Goal: Task Accomplishment & Management: Manage account settings

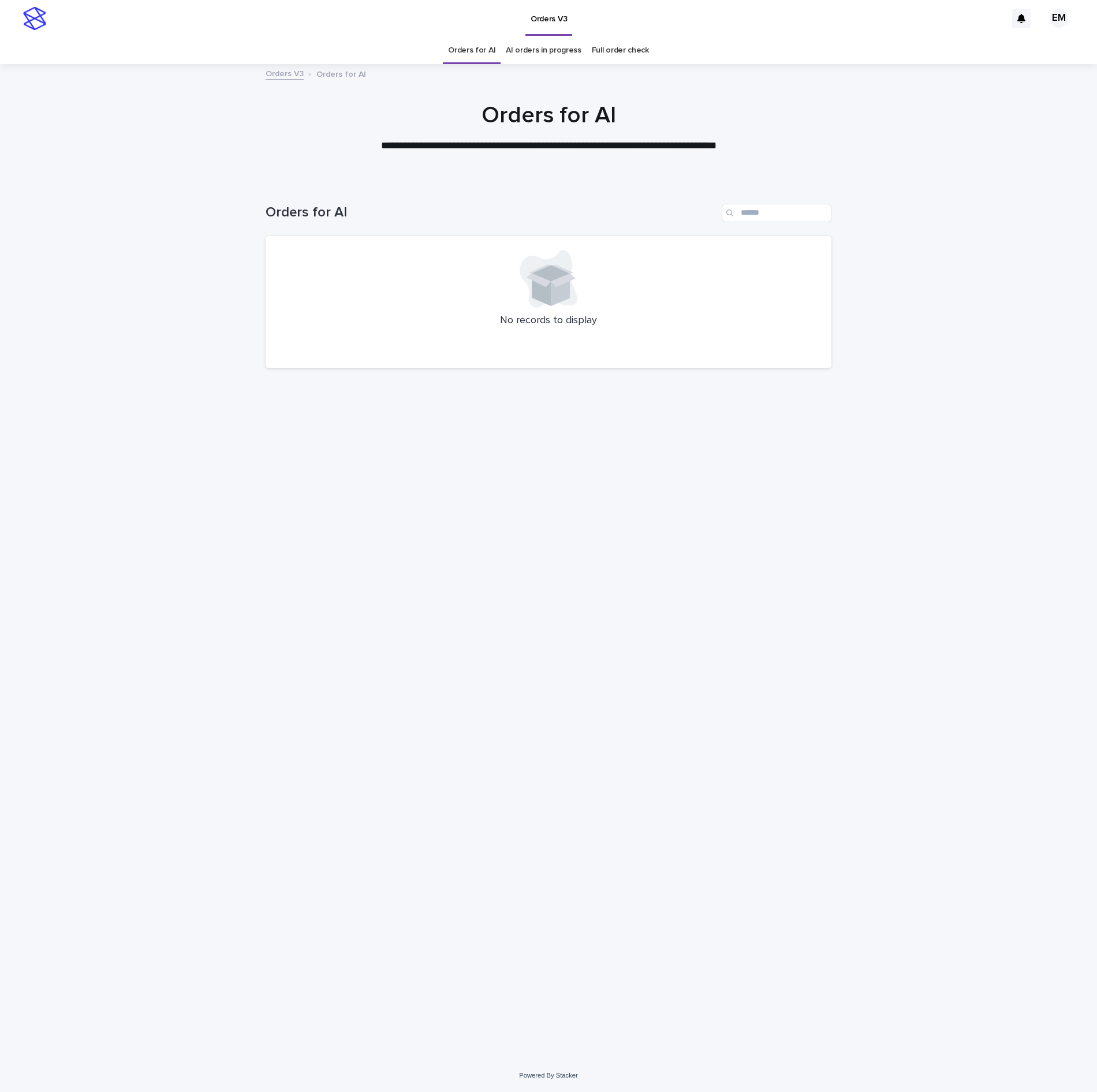
click at [583, 520] on div "Loading... Saving… Loading... Saving… Orders for AI No records to display" at bounding box center [549, 606] width 578 height 850
click at [477, 178] on div at bounding box center [548, 122] width 1097 height 116
drag, startPoint x: 702, startPoint y: 801, endPoint x: 695, endPoint y: 783, distance: 19.3
click div "Loading... Saving… Loading... Saving… Orders for AI No records to display"
click at [815, 582] on div "Loading... Saving… Loading... Saving… Orders for AI No records to display" at bounding box center [549, 606] width 578 height 850
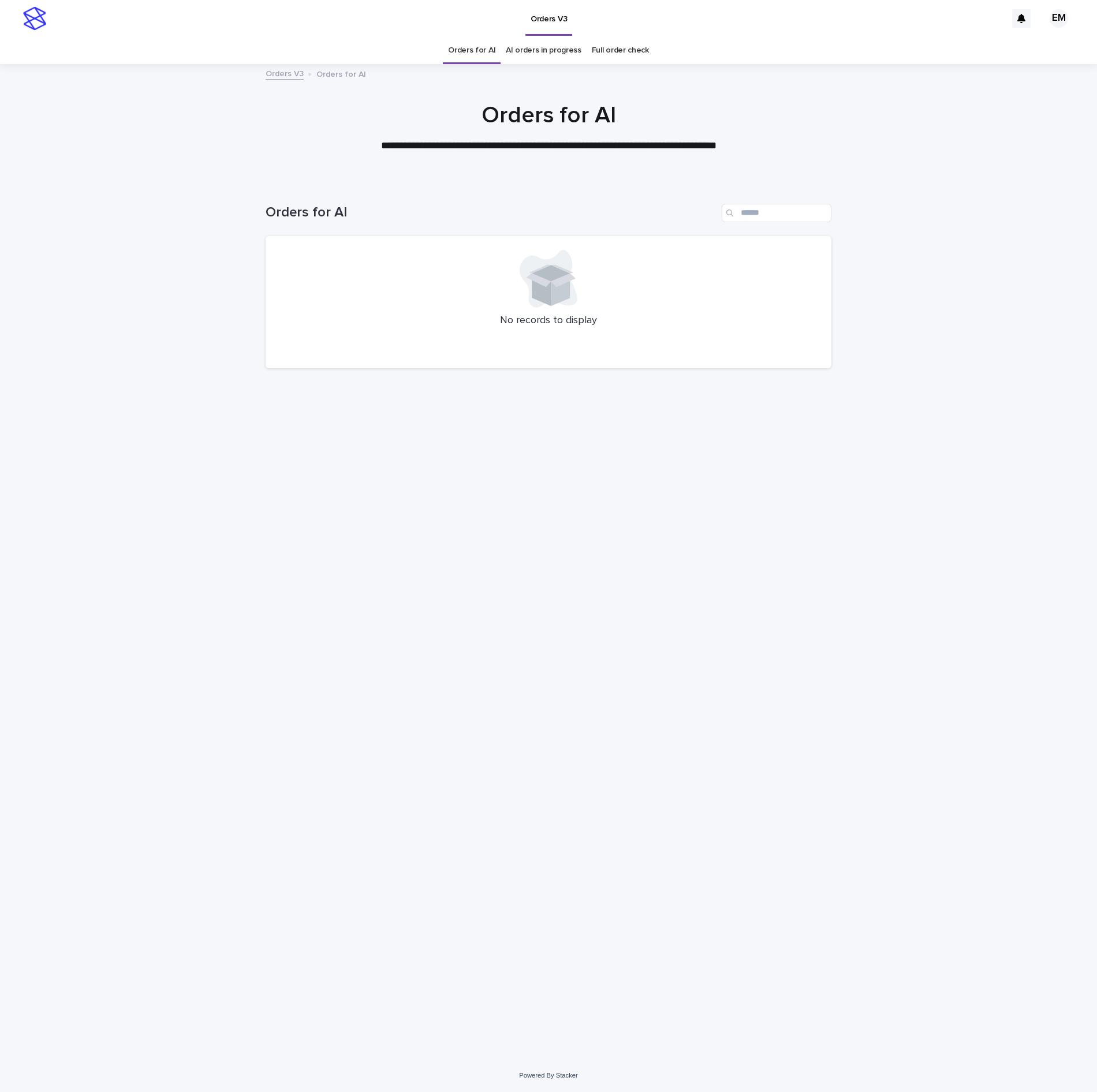
click at [569, 597] on div "Loading... Saving… Loading... Saving… Orders for AI No records to display" at bounding box center [549, 606] width 578 height 850
drag, startPoint x: 457, startPoint y: 744, endPoint x: 452, endPoint y: 645, distance: 99.1
click at [457, 744] on div "Loading... Saving… Loading... Saving… Orders for AI No records to display" at bounding box center [549, 606] width 578 height 850
click at [64, 4] on div "Orders V3" at bounding box center [529, 19] width 954 height 37
drag, startPoint x: 754, startPoint y: 782, endPoint x: 728, endPoint y: 771, distance: 28.2
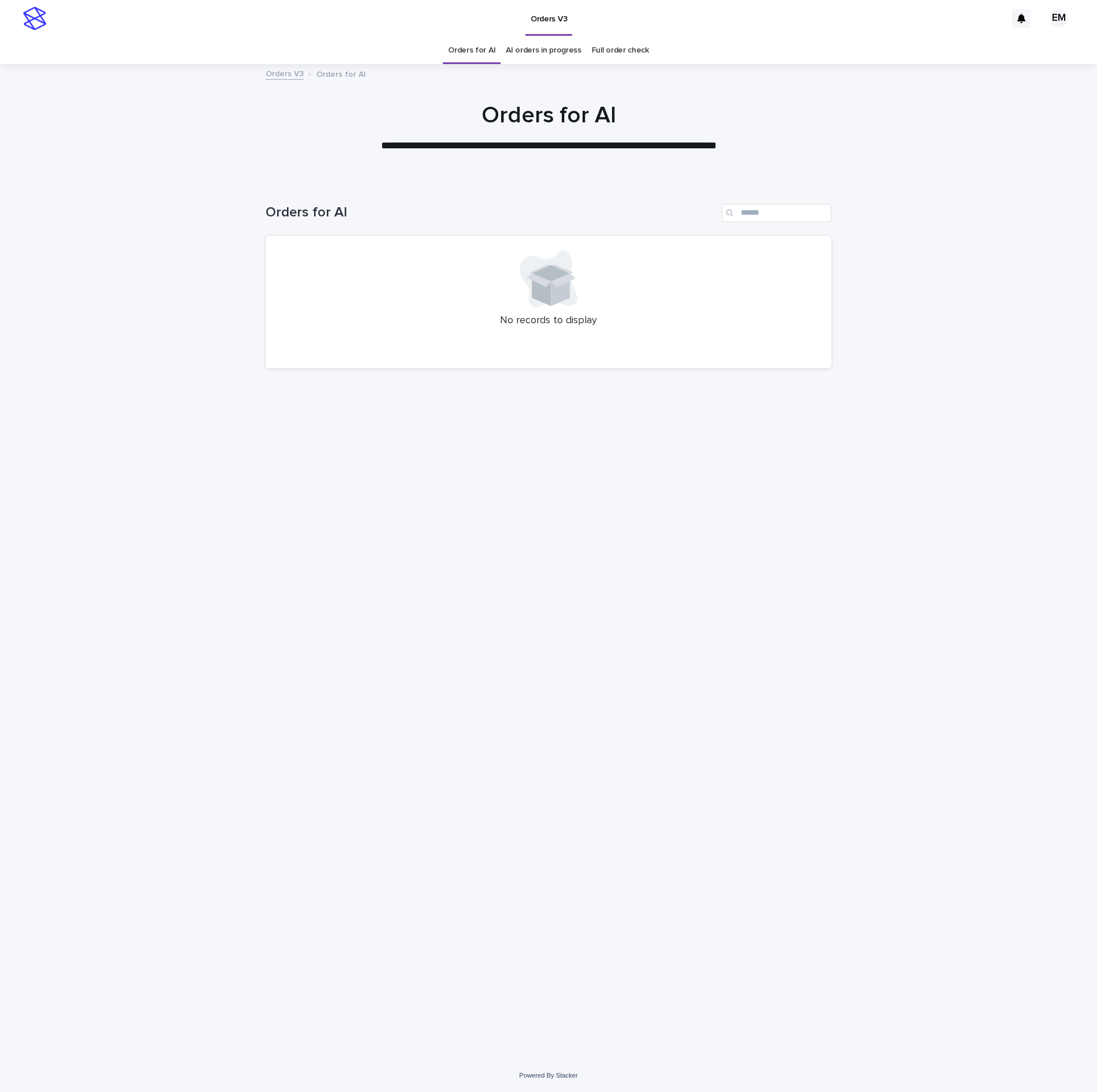
click at [730, 776] on div "Loading... Saving… Loading... Saving… Orders for AI No records to display" at bounding box center [549, 606] width 578 height 850
click at [723, 717] on div "Loading... Saving… Loading... Saving… Orders for AI No records to display" at bounding box center [549, 606] width 578 height 850
click at [720, 719] on div "Loading... Saving… Loading... Saving… Orders for AI No records to display" at bounding box center [549, 606] width 578 height 850
click at [722, 716] on div "Loading... Saving… Loading... Saving… Orders for AI No records to display" at bounding box center [549, 606] width 578 height 850
click at [164, 164] on div at bounding box center [548, 122] width 1097 height 116
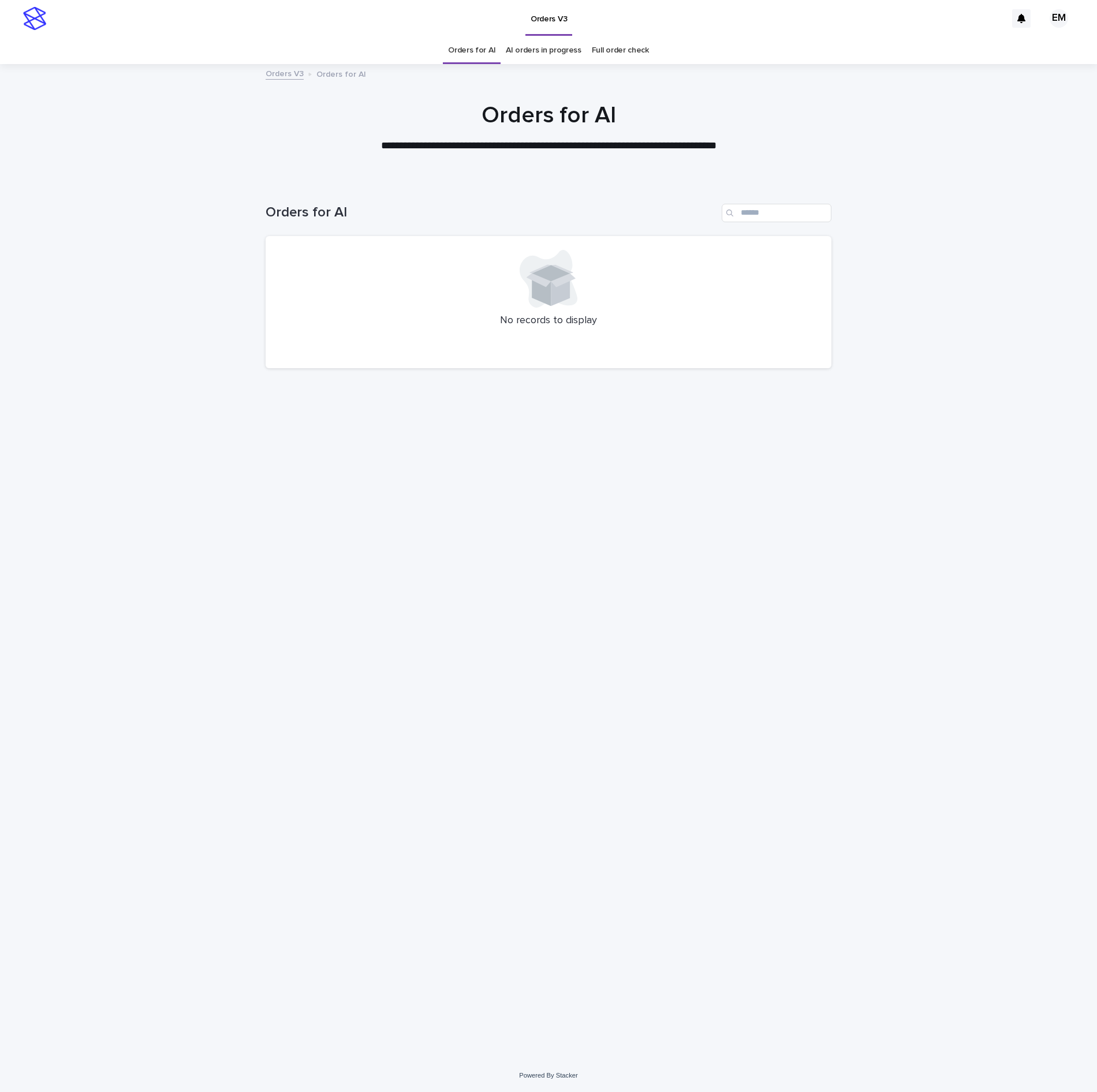
drag, startPoint x: 513, startPoint y: 725, endPoint x: 514, endPoint y: 719, distance: 6.1
click at [513, 725] on div "Loading... Saving… Loading... Saving… Orders for AI No records to display" at bounding box center [549, 606] width 578 height 850
drag, startPoint x: 525, startPoint y: 532, endPoint x: 184, endPoint y: 1, distance: 631.1
click at [525, 532] on div "Loading... Saving… Loading... Saving… Orders for AI No records to display" at bounding box center [549, 606] width 578 height 850
click at [391, 431] on div "Loading... Saving… Loading... Saving… Orders for AI No records to display" at bounding box center [549, 606] width 578 height 850
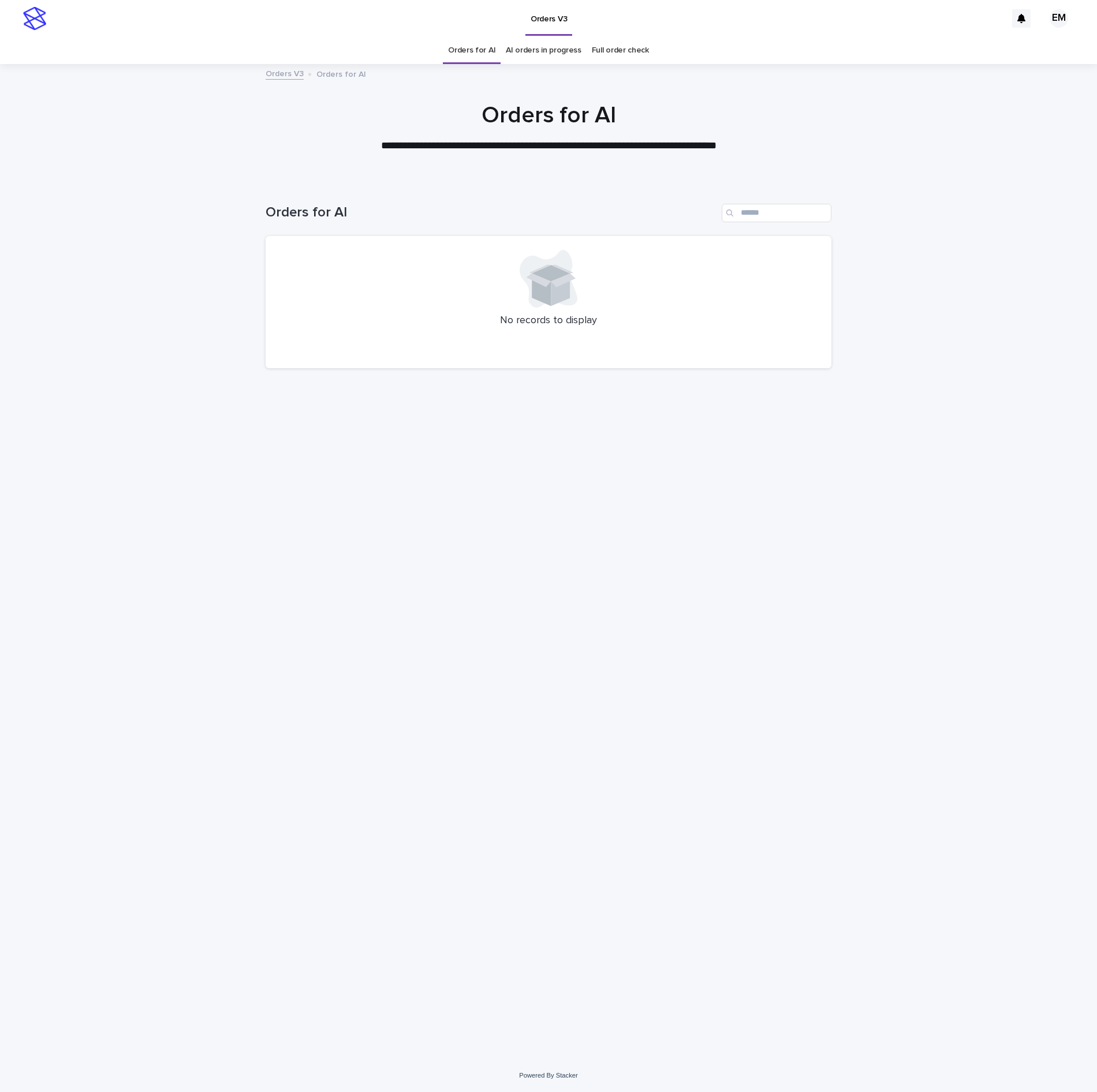
click at [306, 181] on div "Orders for AI" at bounding box center [548, 208] width 566 height 55
click at [388, 195] on div "Orders for AI" at bounding box center [548, 208] width 566 height 55
drag, startPoint x: 510, startPoint y: 199, endPoint x: 380, endPoint y: 126, distance: 149.1
click at [508, 201] on div "Orders for AI" at bounding box center [548, 208] width 566 height 55
click at [232, 136] on div "**********" at bounding box center [548, 128] width 1097 height 52
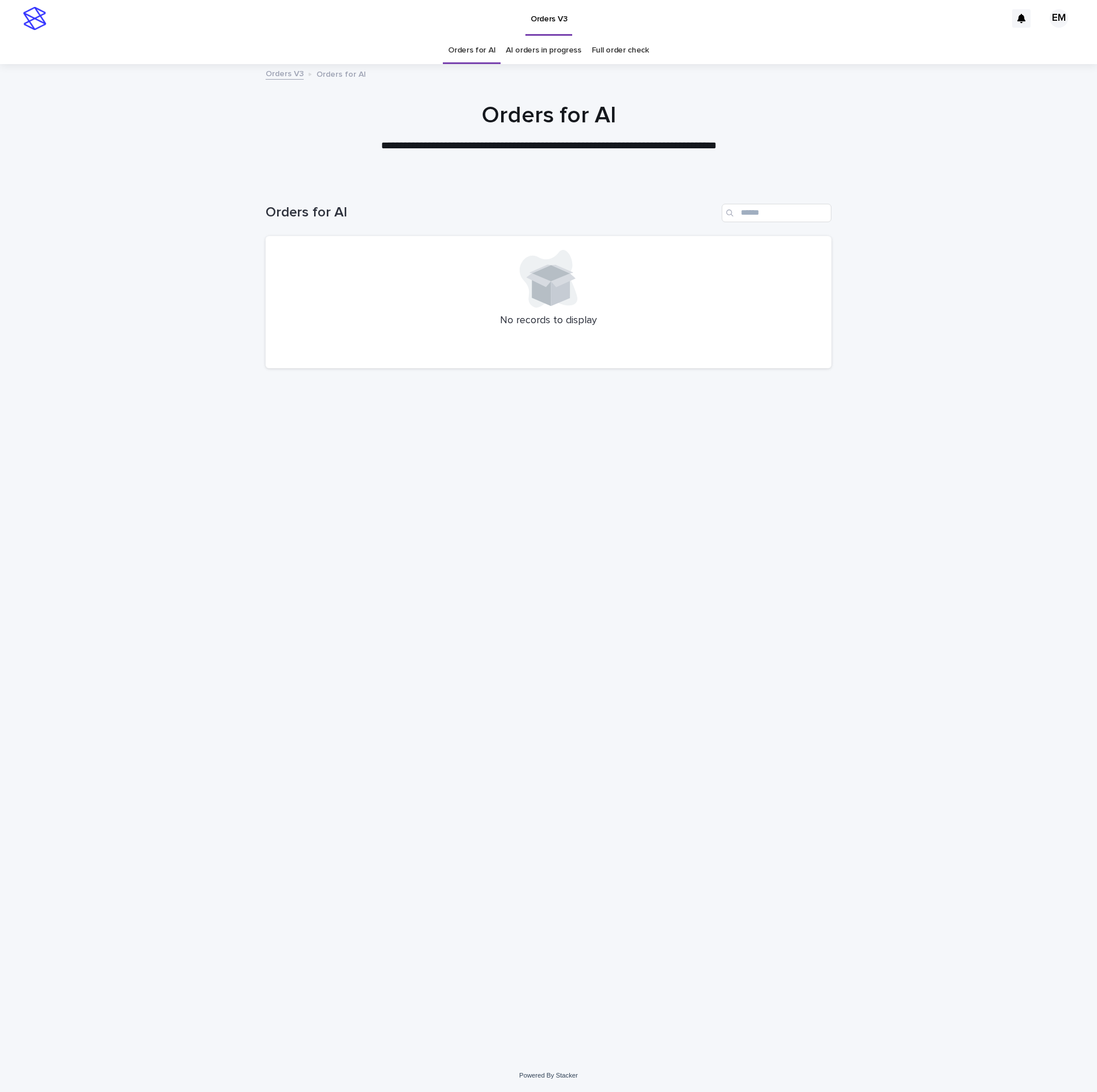
click at [380, 464] on div "Loading... Saving… Loading... Saving… Orders for AI No records to display" at bounding box center [549, 606] width 578 height 850
click at [579, 685] on div "Loading... Saving… Loading... Saving… Orders for AI No records to display" at bounding box center [549, 606] width 578 height 850
click at [305, 529] on div "Loading... Saving… Loading... Saving… Orders for AI No records to display" at bounding box center [549, 606] width 578 height 850
click at [455, 602] on div "Loading... Saving… Loading... Saving… Orders for AI No records to display" at bounding box center [549, 606] width 578 height 850
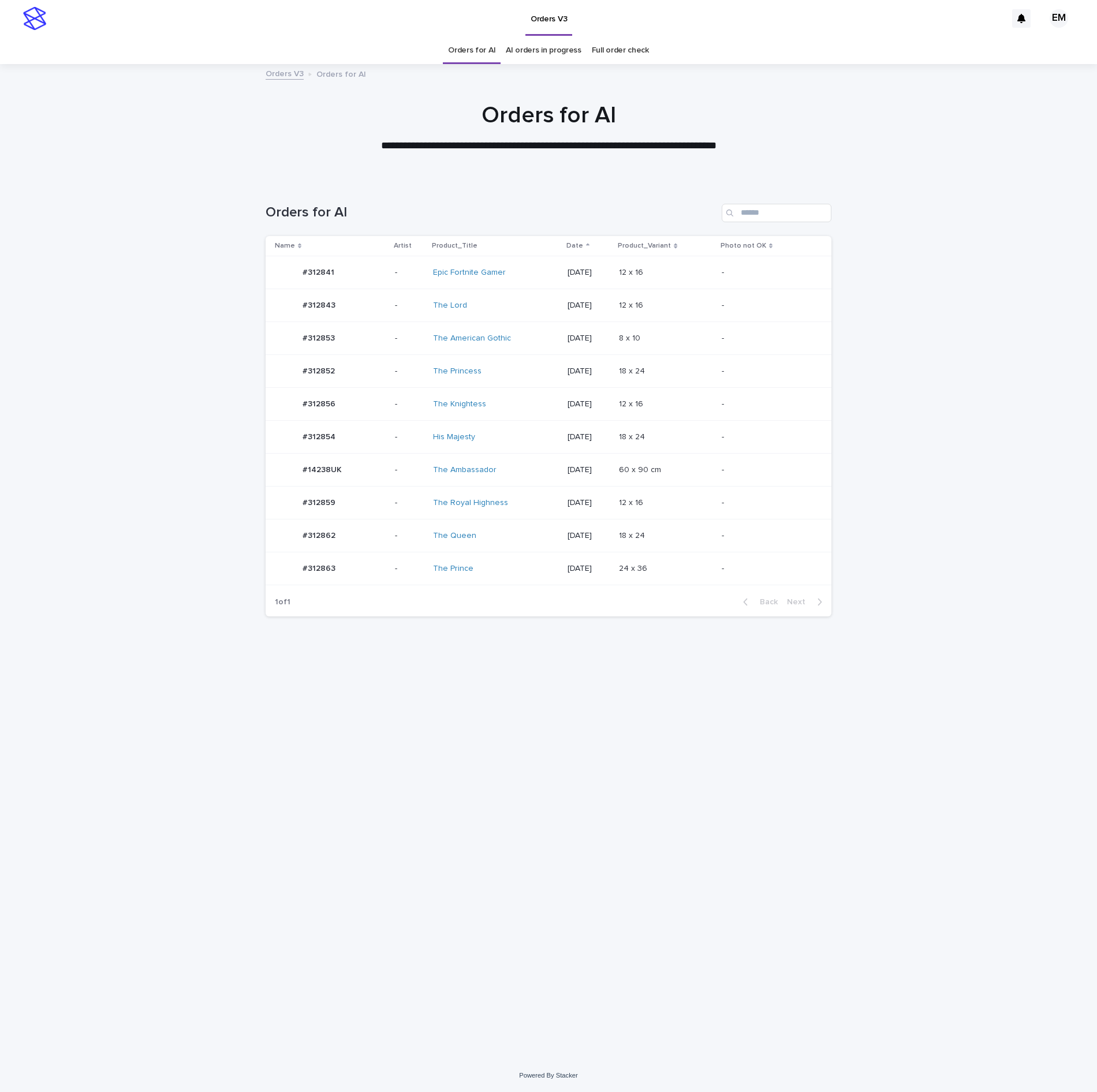
click at [400, 336] on p "-" at bounding box center [409, 338] width 29 height 10
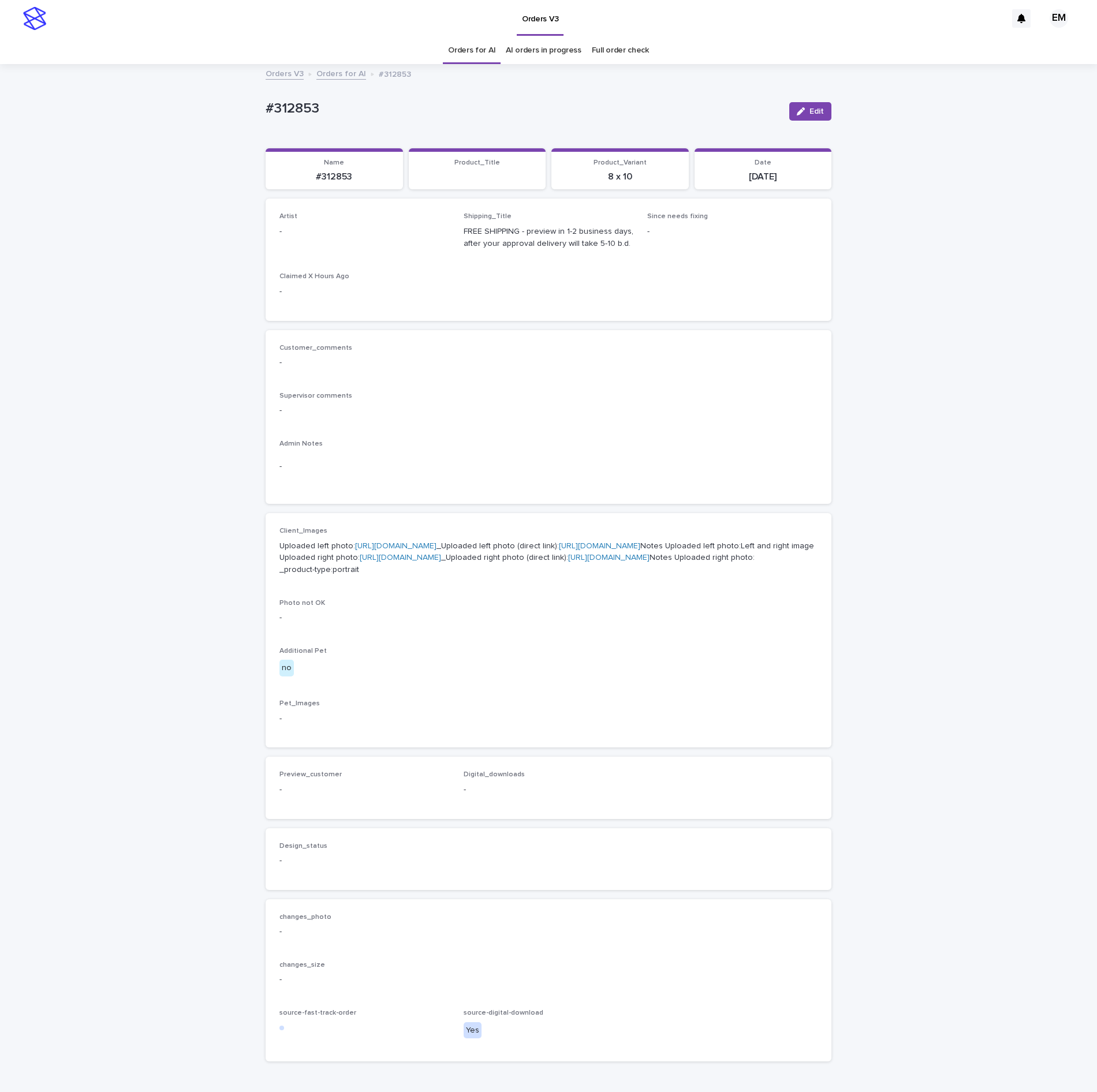
drag, startPoint x: 788, startPoint y: 105, endPoint x: 367, endPoint y: 218, distance: 435.9
click at [789, 105] on button "Edit" at bounding box center [810, 112] width 42 height 19
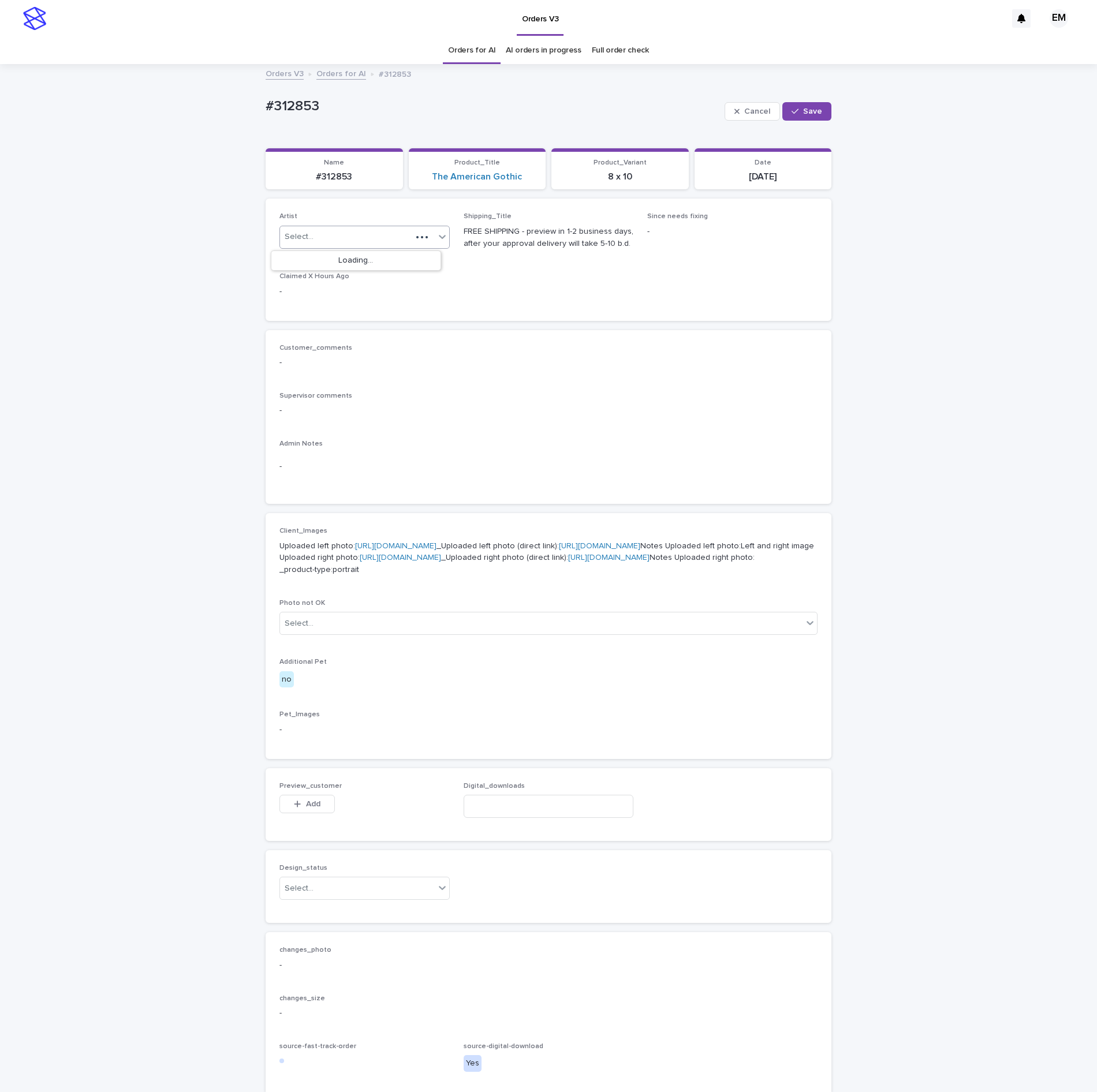
click at [354, 247] on div "Select..." at bounding box center [346, 237] width 131 height 19
paste input "**********"
type input "**********"
drag, startPoint x: 349, startPoint y: 265, endPoint x: 396, endPoint y: 256, distance: 47.9
click at [349, 264] on div "EmersonHernandez" at bounding box center [356, 262] width 170 height 20
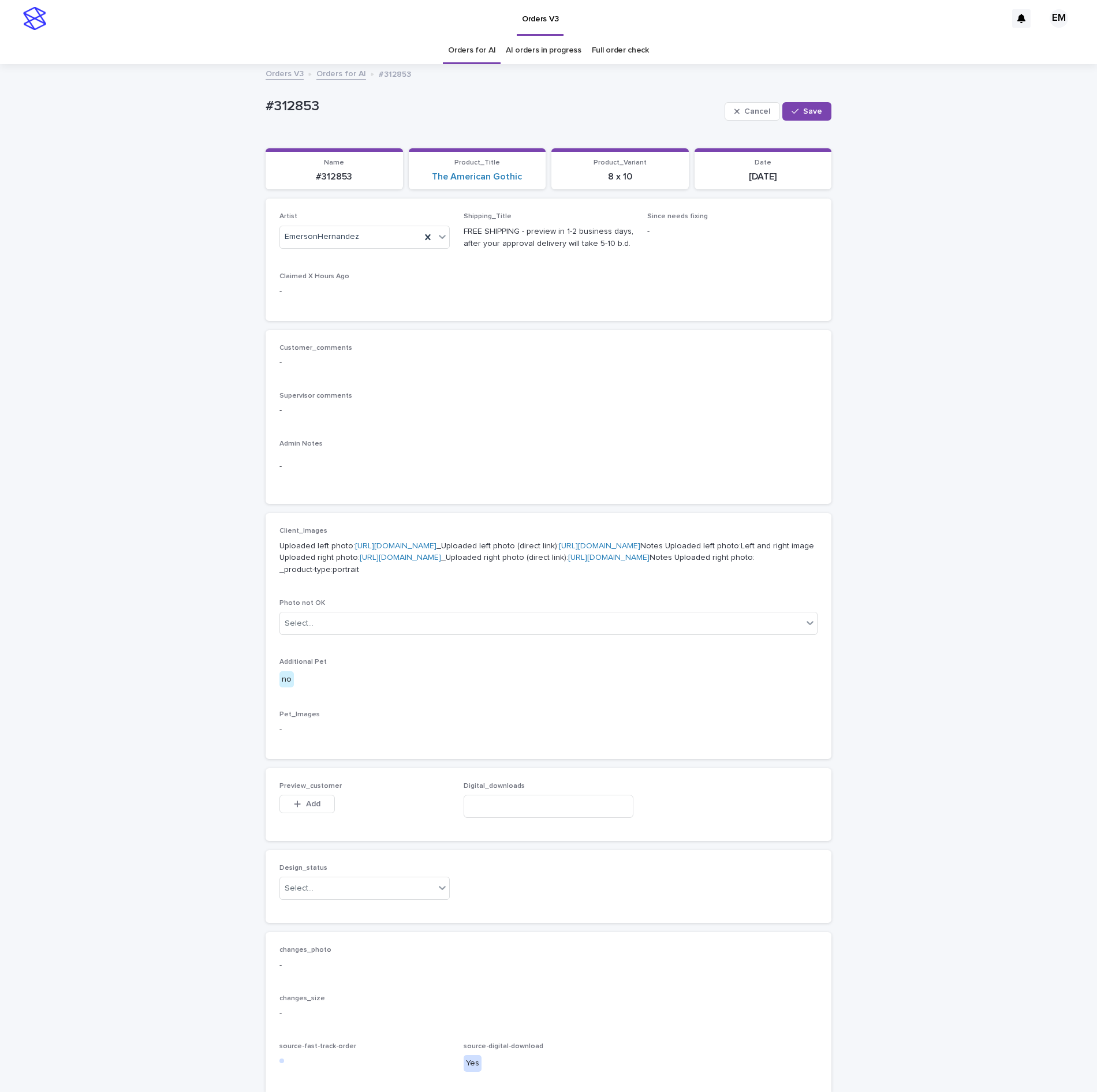
drag, startPoint x: 807, startPoint y: 110, endPoint x: 578, endPoint y: 11, distance: 249.5
click at [805, 116] on span "Save" at bounding box center [813, 111] width 19 height 8
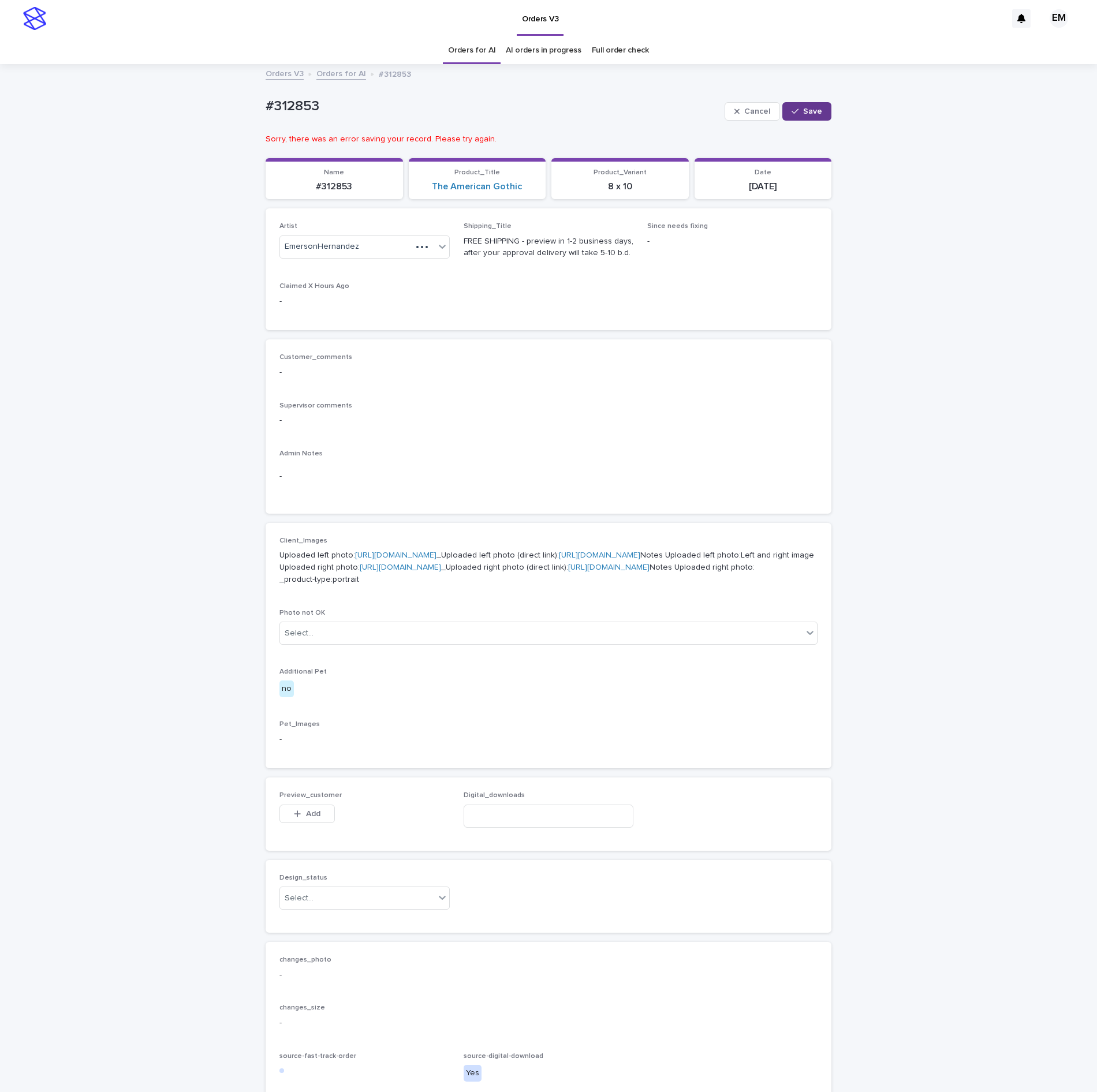
drag, startPoint x: 810, startPoint y: 112, endPoint x: 540, endPoint y: 1, distance: 291.9
click at [809, 112] on span "Save" at bounding box center [813, 111] width 19 height 8
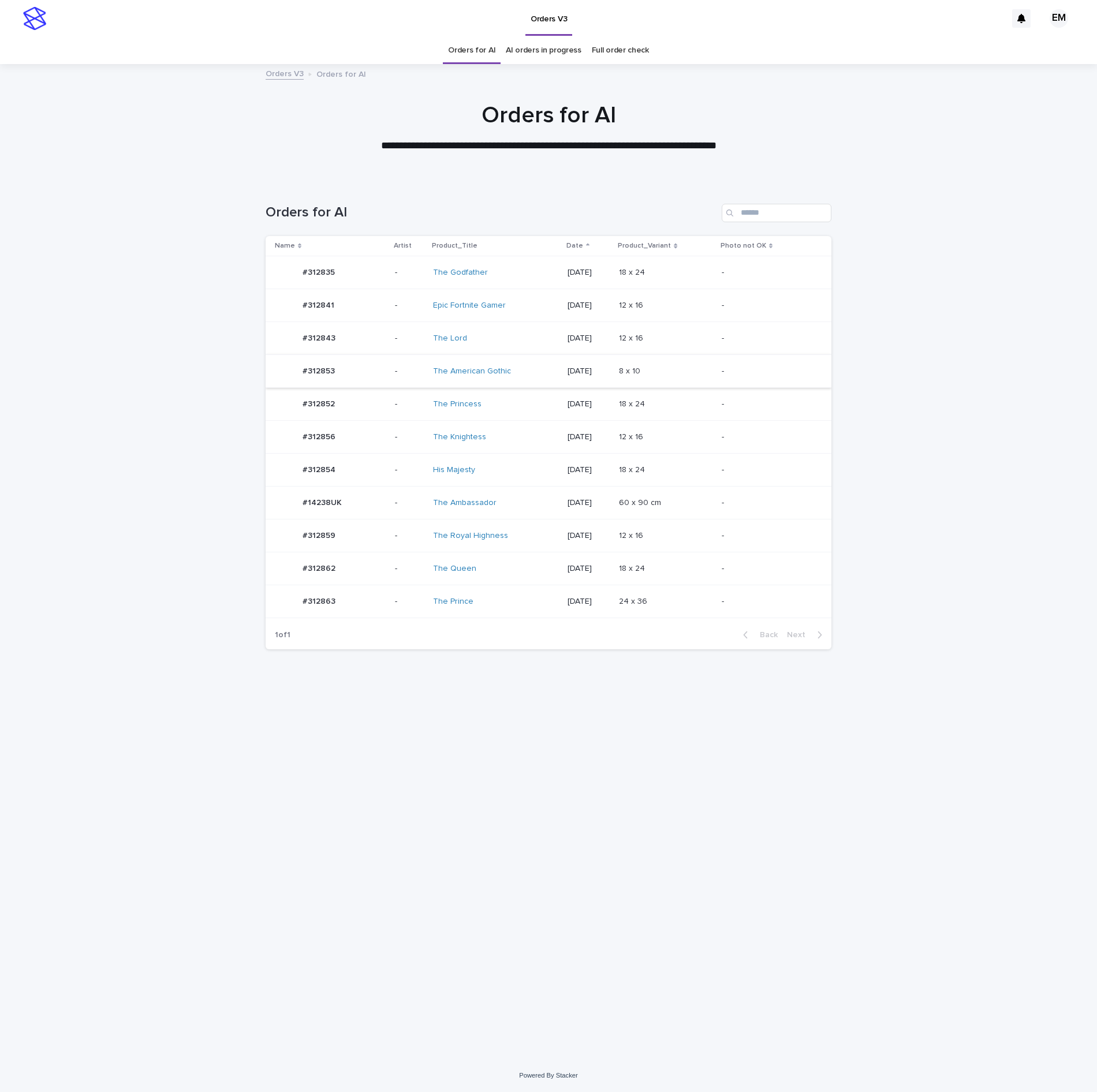
click at [391, 388] on tbody "#312835 #312835 - The Godfather 2025-08-20 18 x 24 18 x 24 - #312841 #312841 - …" at bounding box center [548, 437] width 566 height 362
drag, startPoint x: 391, startPoint y: 388, endPoint x: 499, endPoint y: 372, distance: 109.2
click at [499, 372] on link "The American Gothic" at bounding box center [473, 371] width 78 height 10
click at [392, 391] on td "-" at bounding box center [409, 403] width 38 height 33
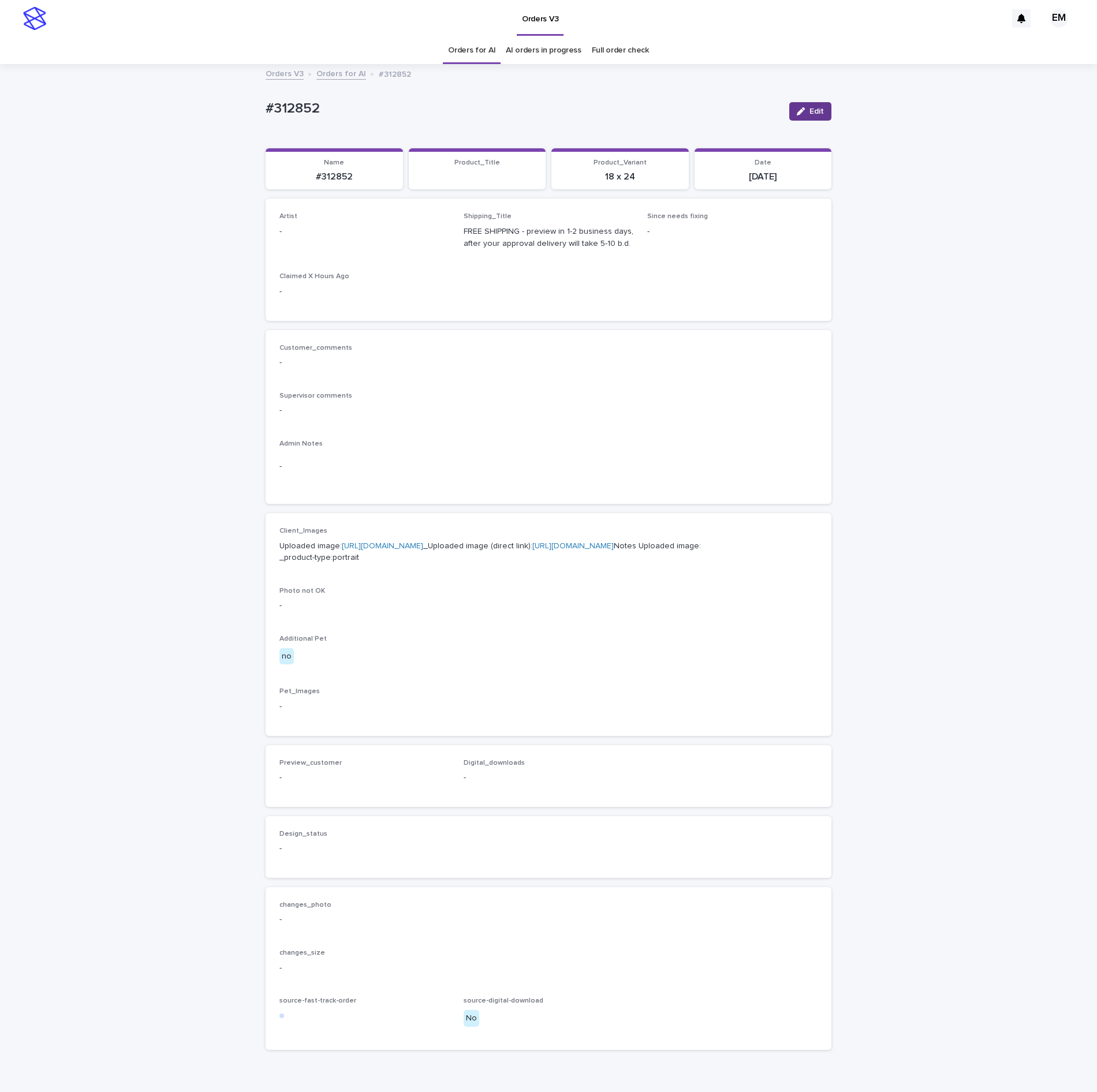
click at [817, 104] on button "Edit" at bounding box center [810, 112] width 42 height 19
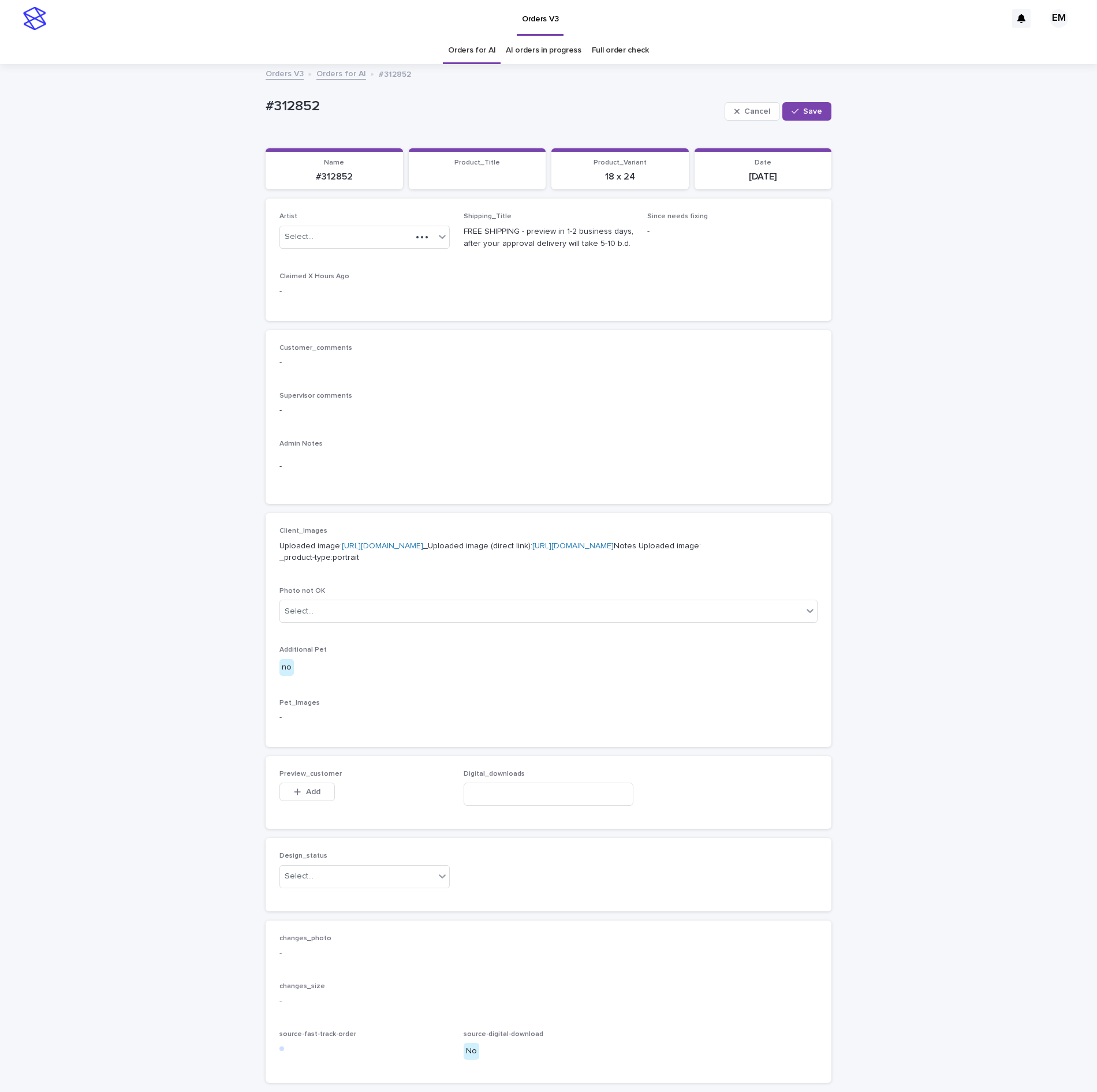
drag, startPoint x: 817, startPoint y: 104, endPoint x: 744, endPoint y: 142, distance: 82.3
click at [812, 110] on button "Save" at bounding box center [807, 112] width 49 height 19
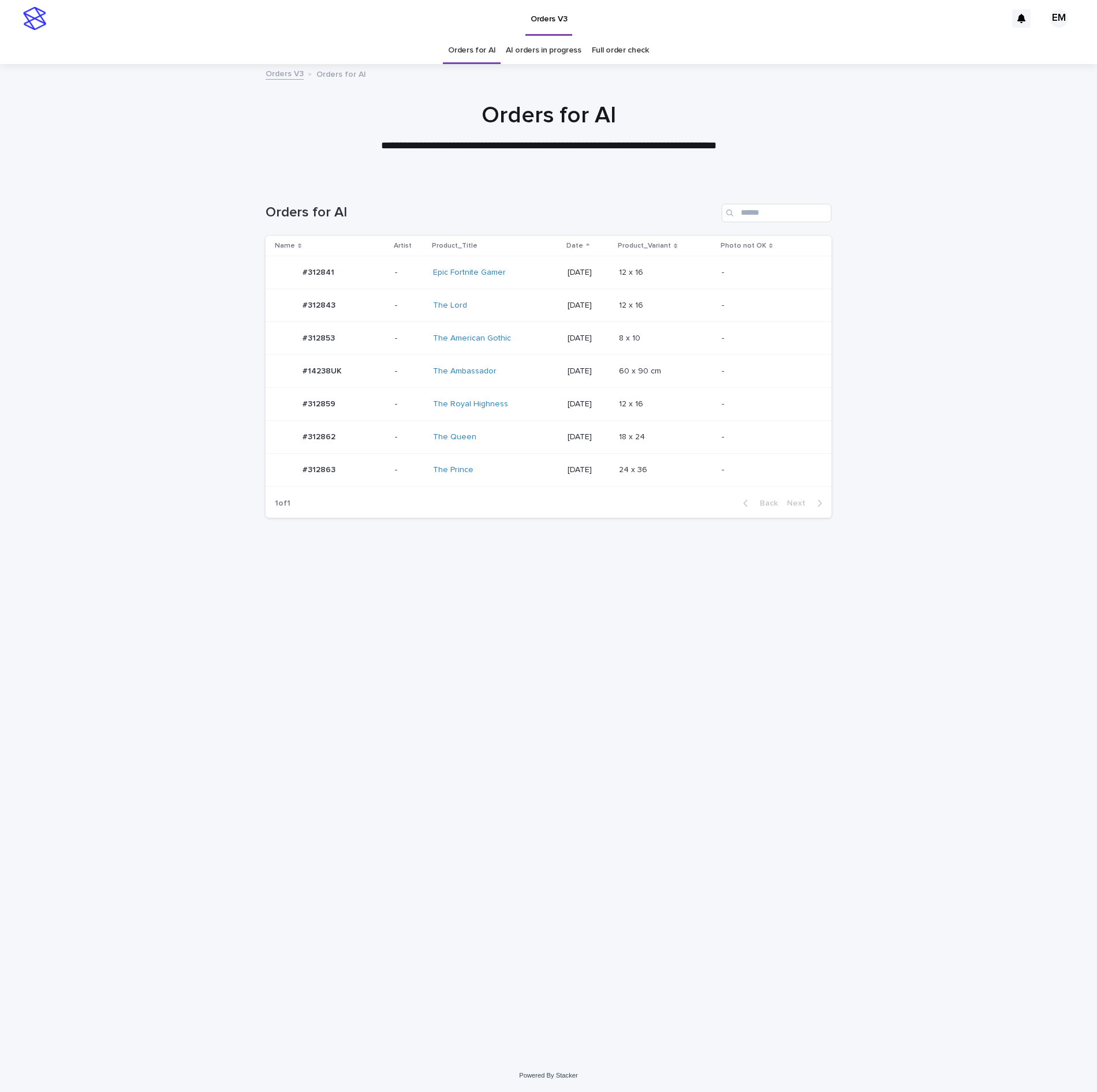
click at [373, 395] on td "#312859 #312859" at bounding box center [328, 403] width 125 height 33
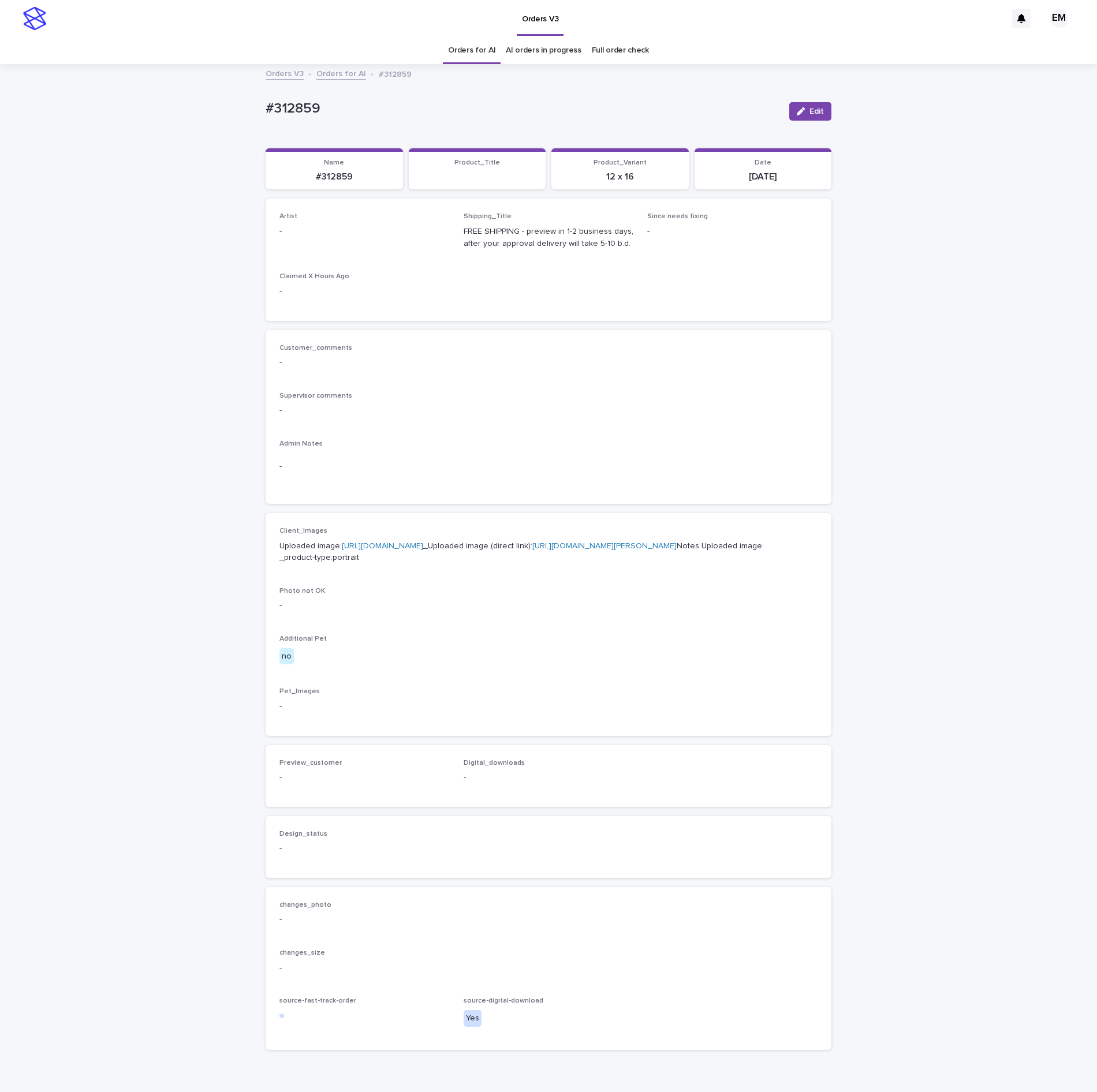
click at [810, 110] on span "Edit" at bounding box center [816, 111] width 14 height 8
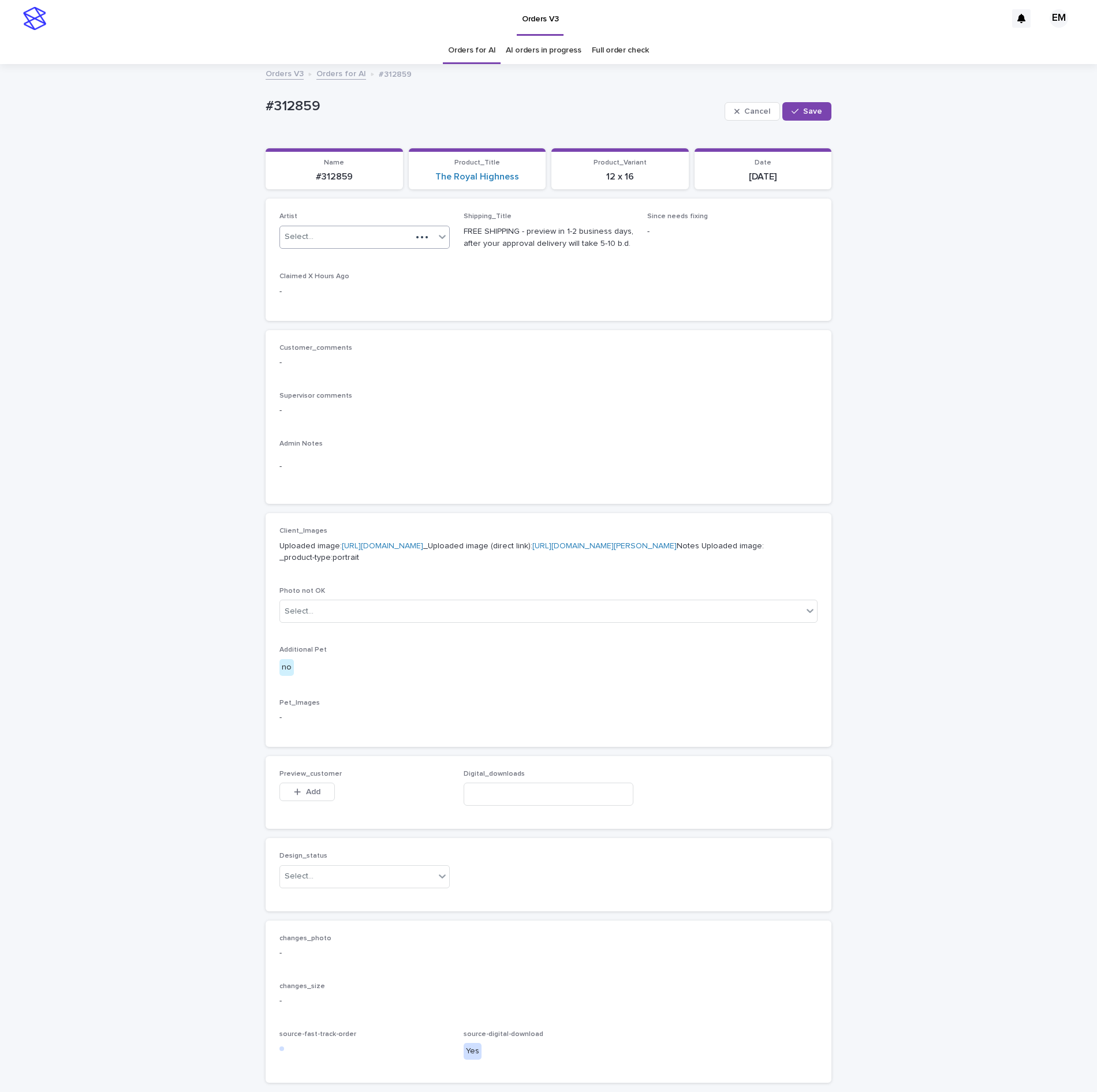
click at [329, 237] on div "Select..." at bounding box center [346, 237] width 131 height 19
paste input "**********"
type input "**********"
click at [817, 110] on button "Save" at bounding box center [807, 112] width 49 height 19
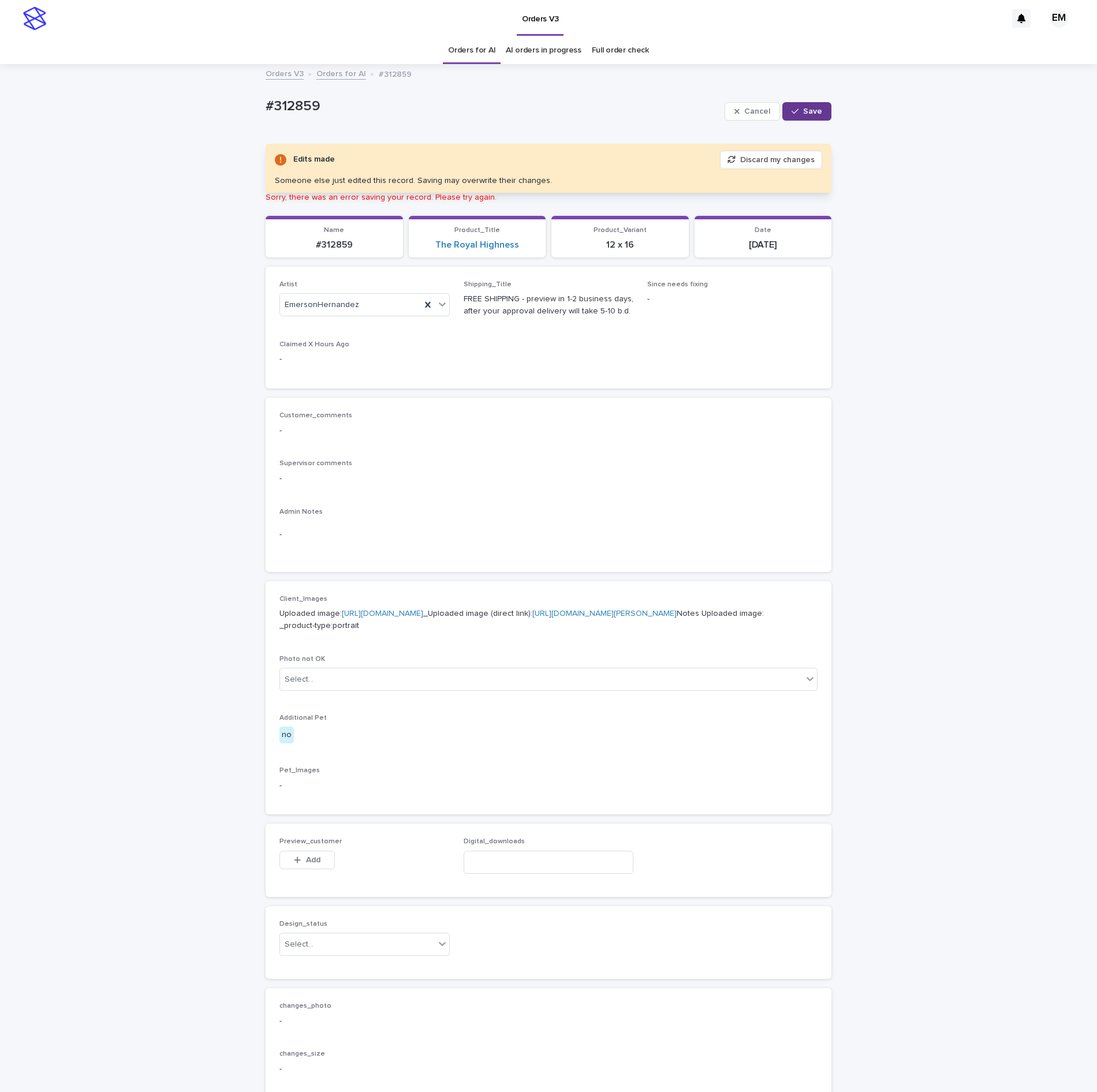
click at [802, 120] on button "Save" at bounding box center [807, 112] width 49 height 19
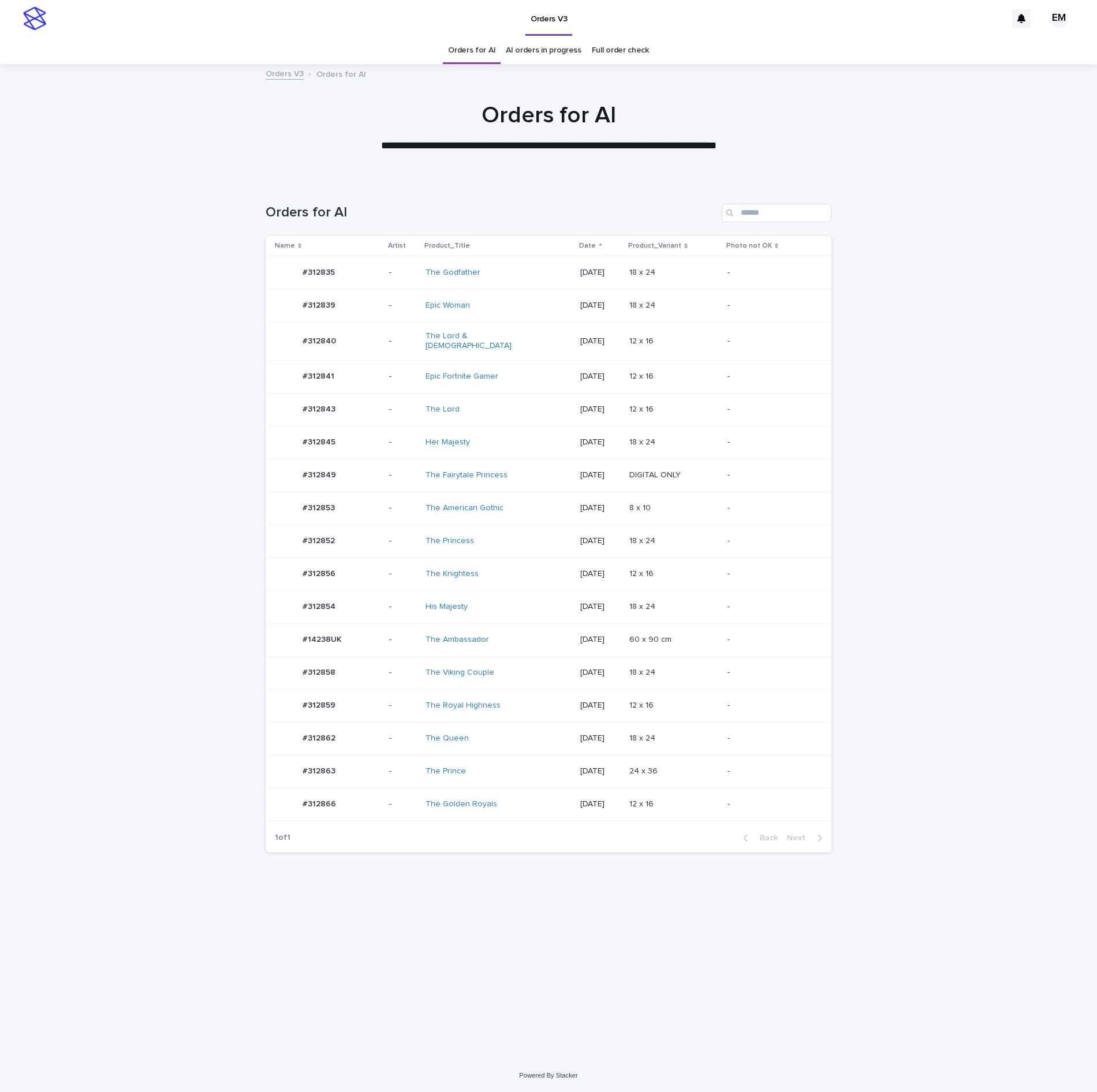
drag, startPoint x: 356, startPoint y: 978, endPoint x: 376, endPoint y: 888, distance: 92.2
click at [353, 963] on div "Loading... Saving… Loading... Saving… Orders for AI Name Artist Product_Title D…" at bounding box center [549, 606] width 578 height 850
click at [388, 788] on td "-" at bounding box center [403, 771] width 36 height 33
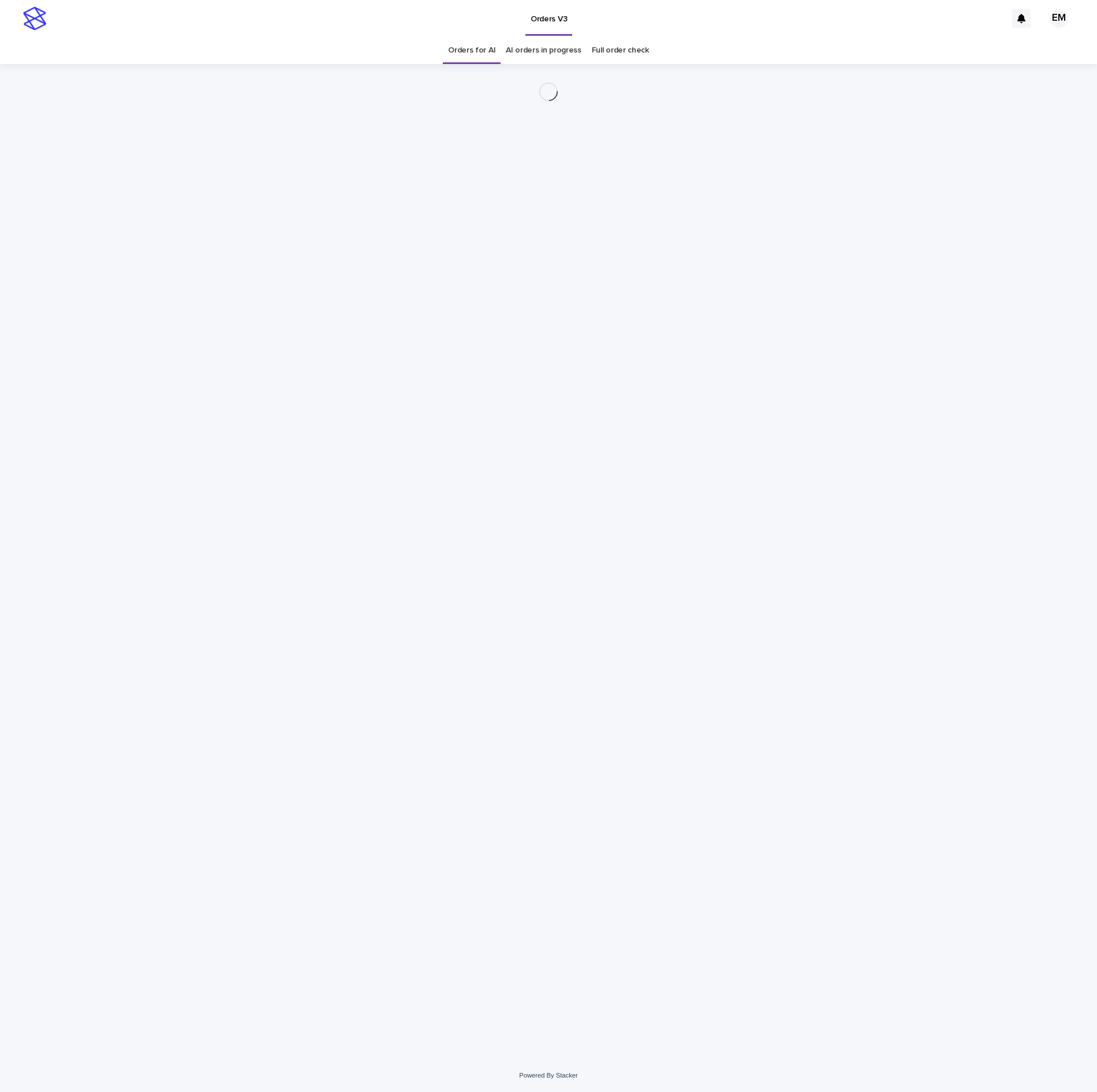
click at [381, 805] on div "Loading... Saving… Loading... Saving…" at bounding box center [549, 547] width 578 height 966
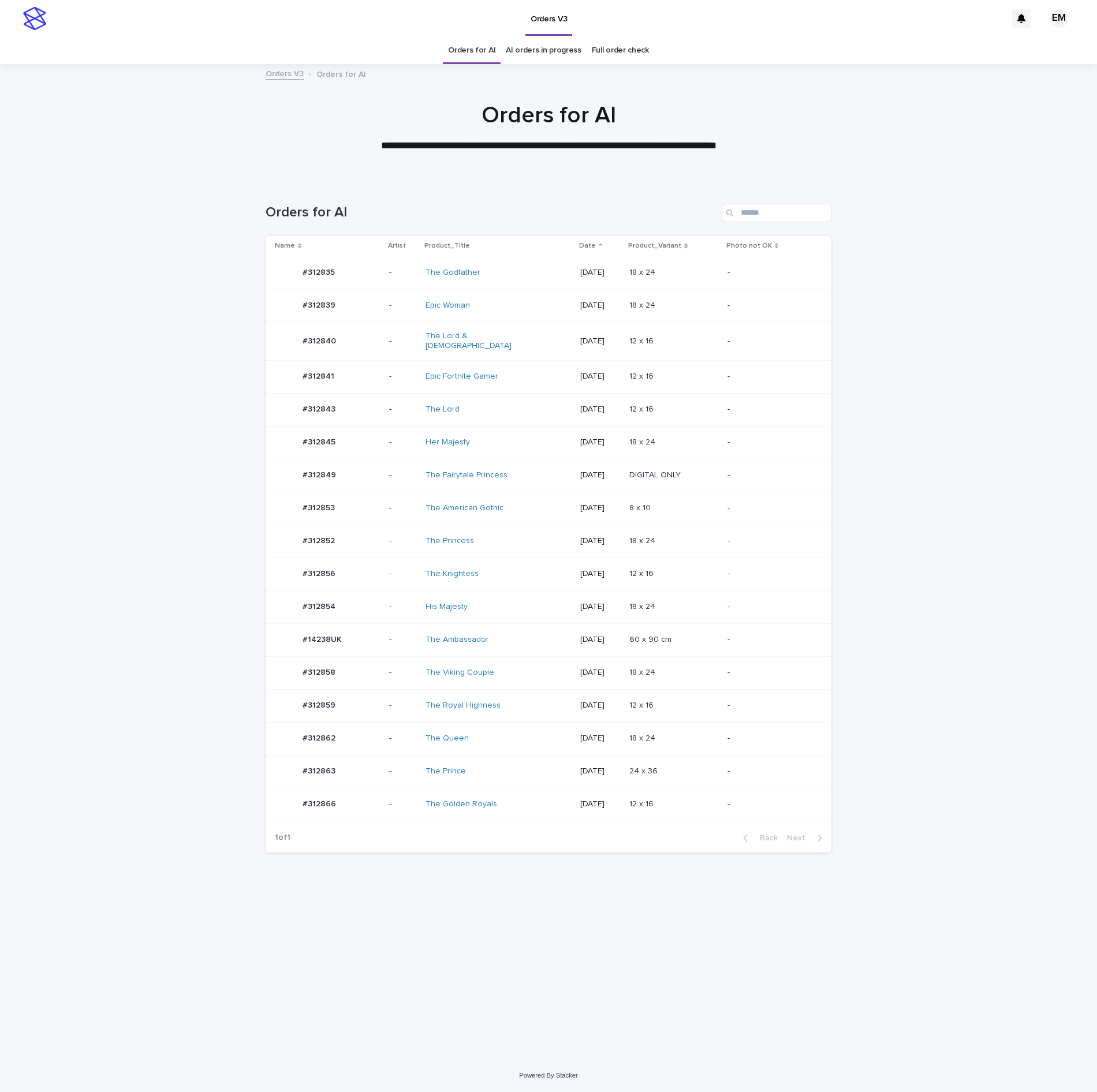
click at [377, 795] on td "#312866 #312866" at bounding box center [325, 804] width 119 height 33
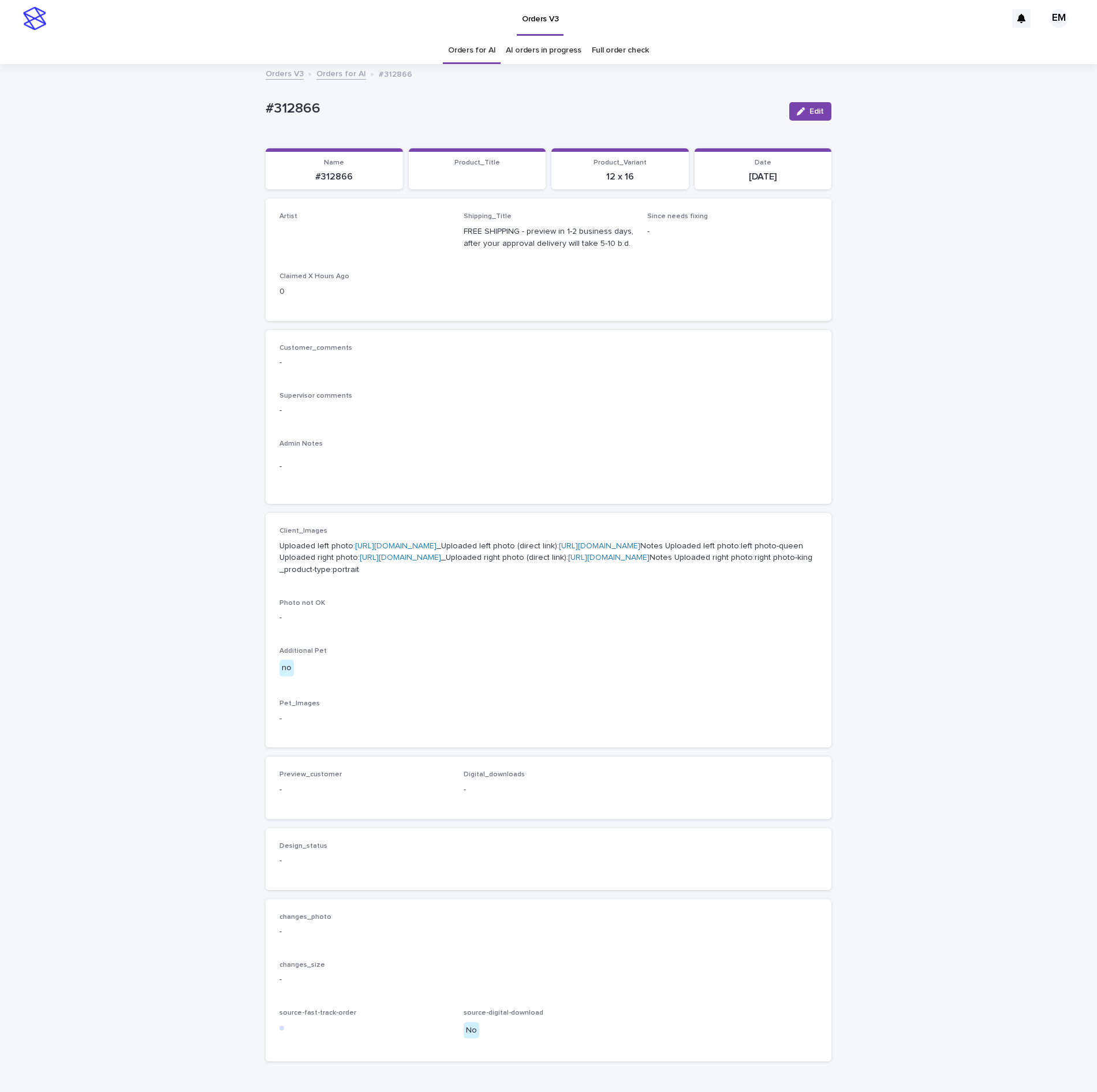
click at [789, 117] on button "Edit" at bounding box center [810, 112] width 42 height 19
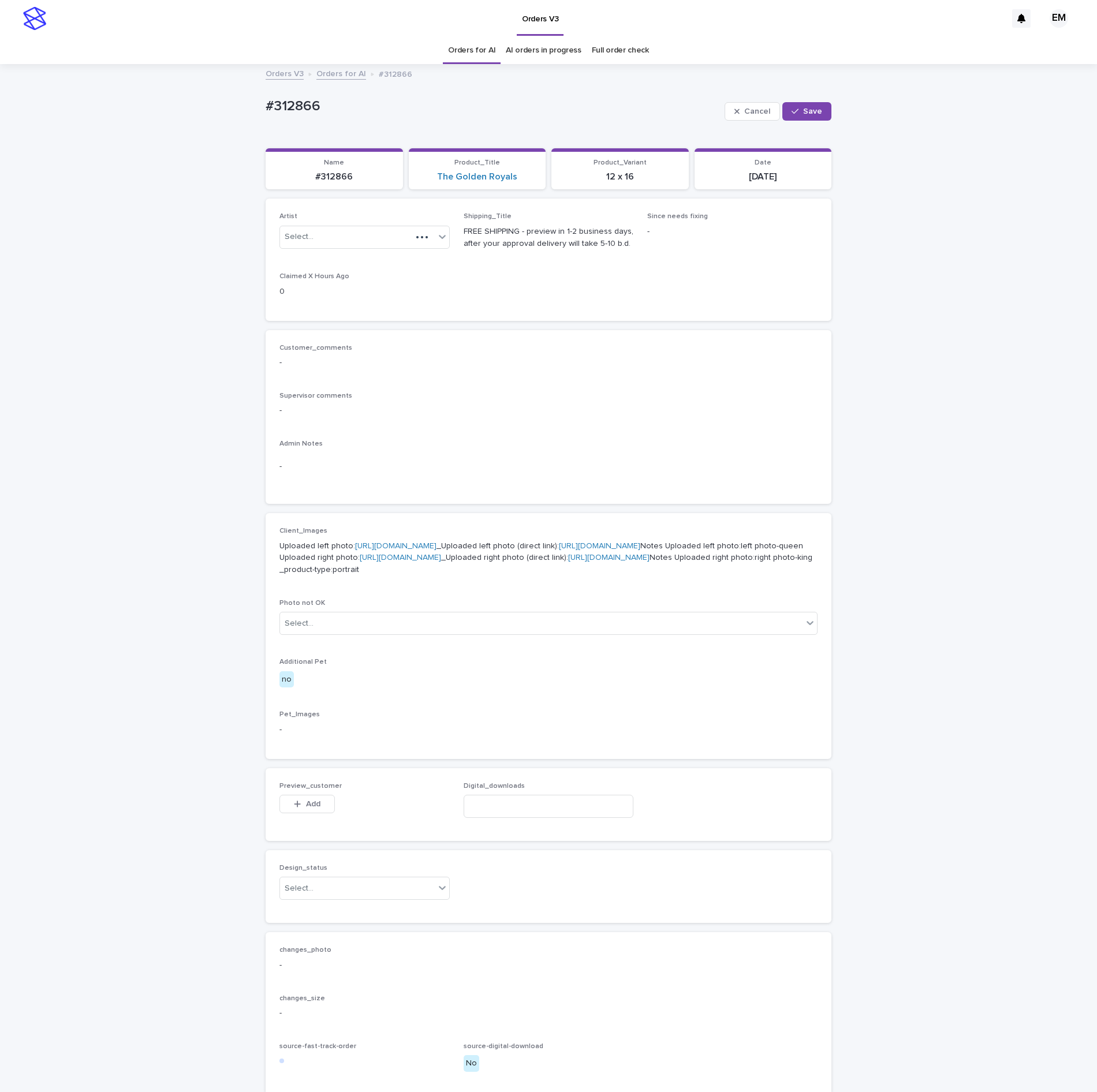
drag, startPoint x: 547, startPoint y: 231, endPoint x: 542, endPoint y: 235, distance: 6.4
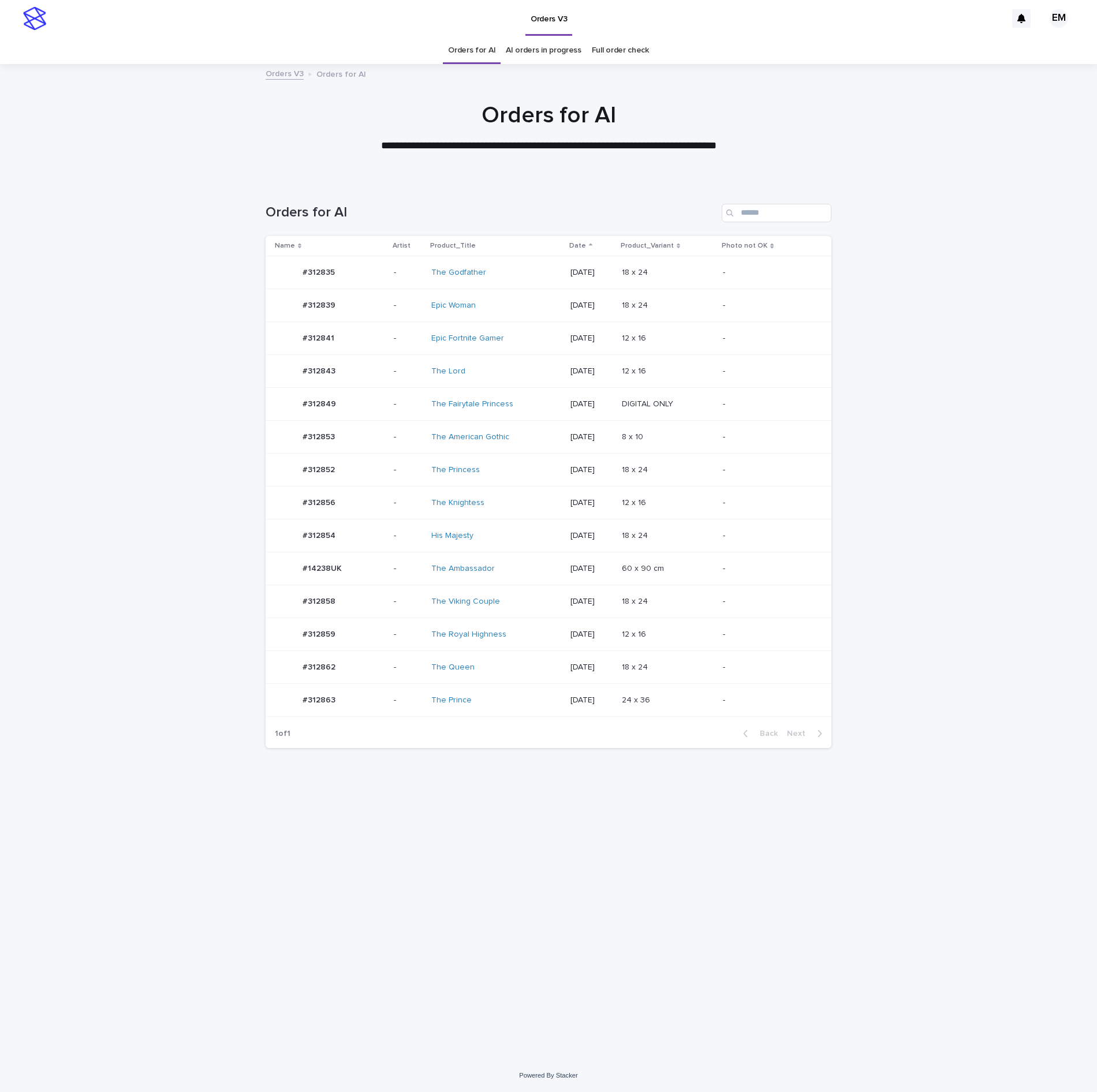
click at [390, 491] on td "-" at bounding box center [408, 502] width 38 height 33
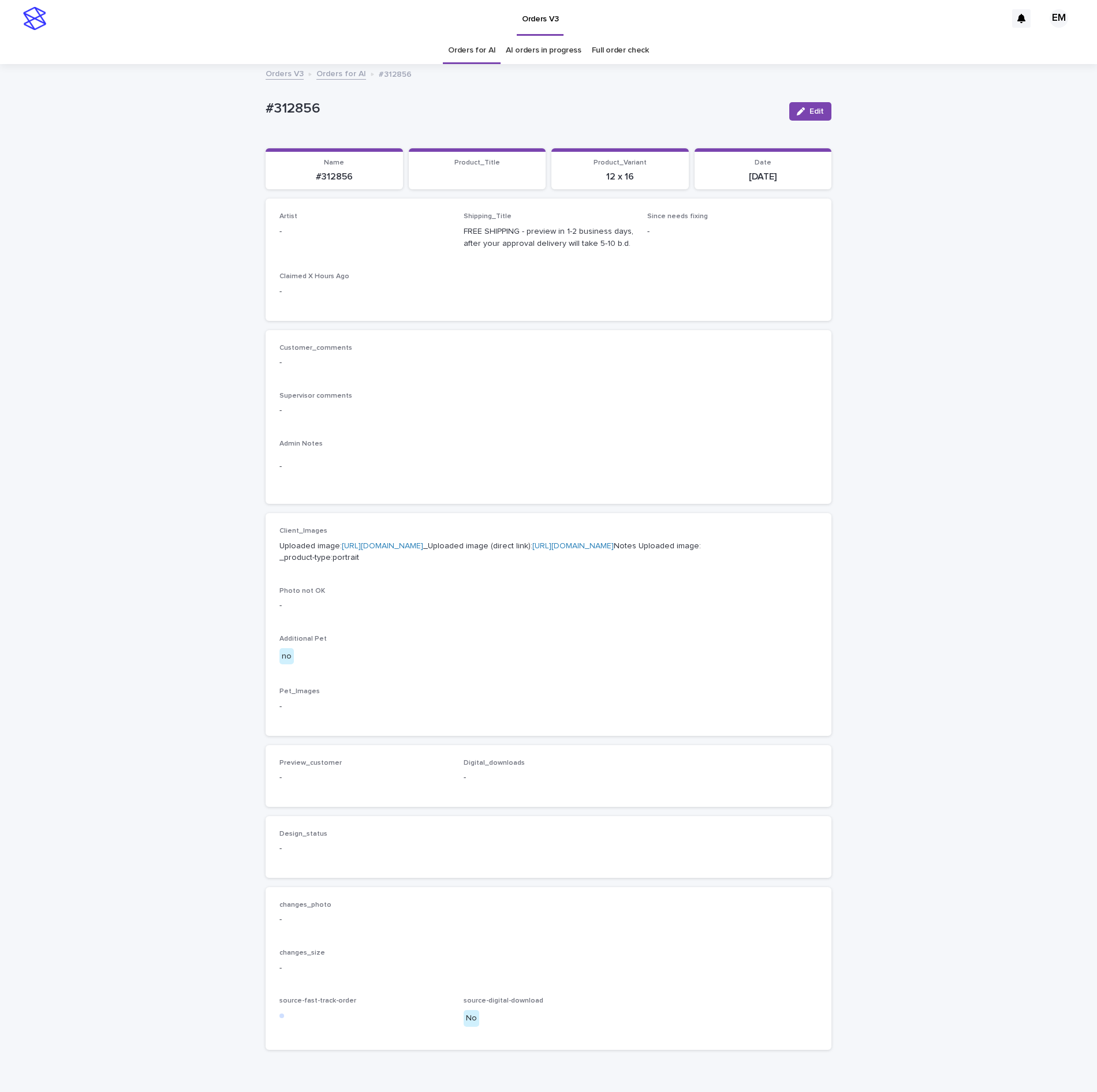
drag, startPoint x: 801, startPoint y: 129, endPoint x: 526, endPoint y: 203, distance: 284.8
click at [789, 119] on button "Edit" at bounding box center [810, 112] width 42 height 19
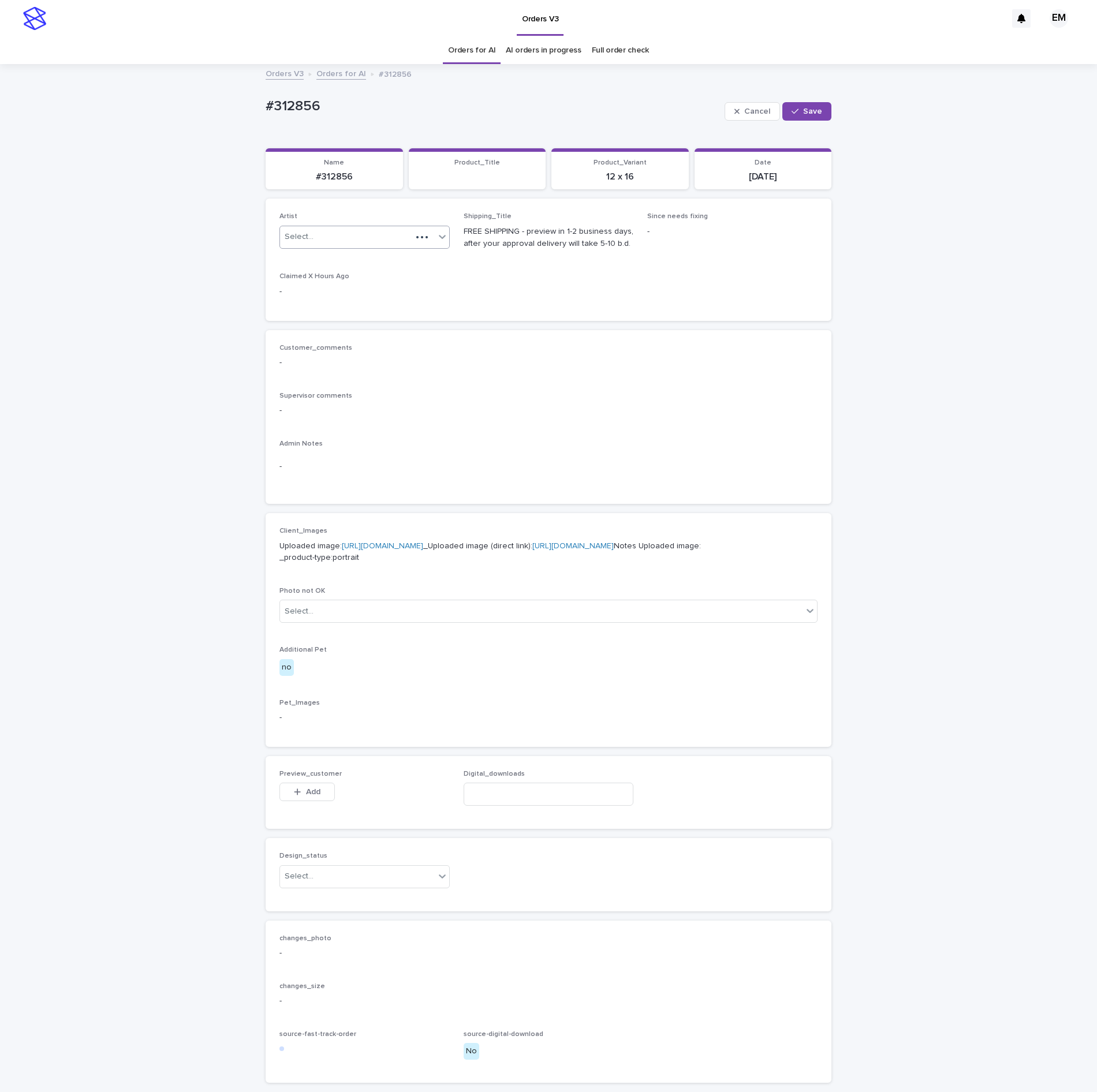
click at [353, 241] on div "Select..." at bounding box center [346, 237] width 131 height 19
paste input "**********"
type input "**********"
click at [807, 117] on button "Save" at bounding box center [807, 112] width 49 height 19
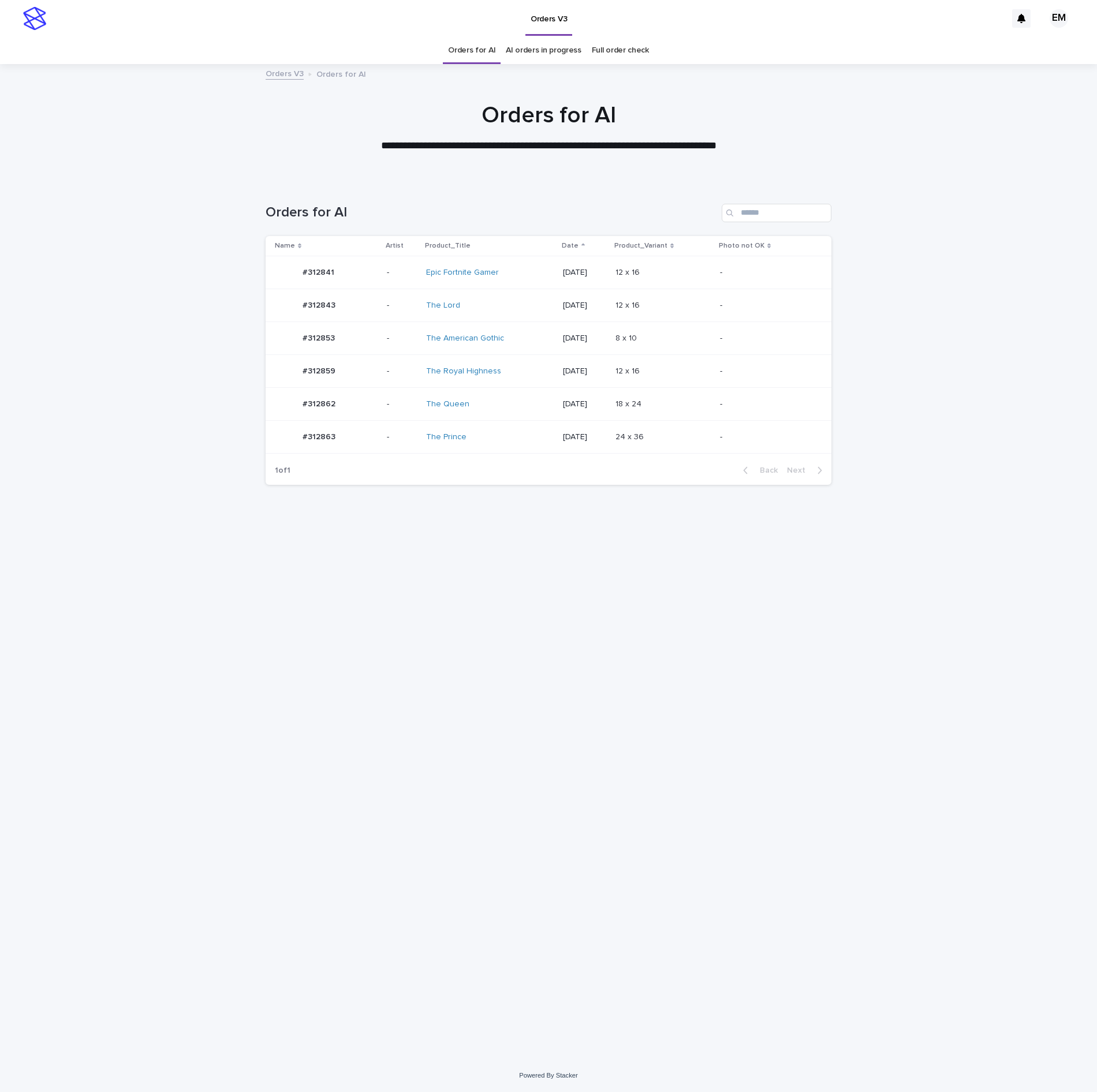
click at [392, 280] on div "-" at bounding box center [402, 273] width 30 height 19
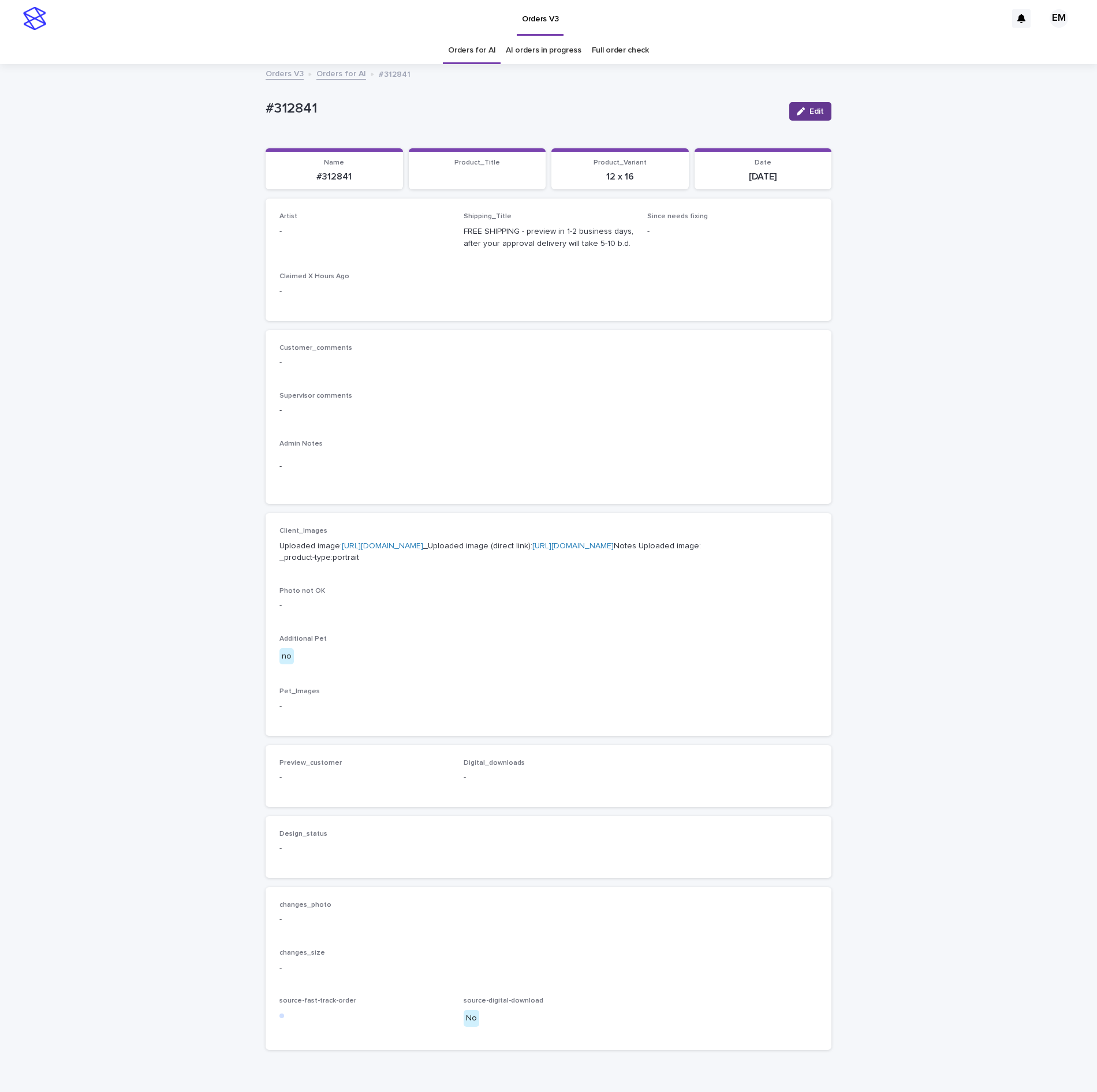
drag, startPoint x: 804, startPoint y: 107, endPoint x: 535, endPoint y: 168, distance: 275.8
click at [810, 107] on span "Edit" at bounding box center [816, 111] width 14 height 8
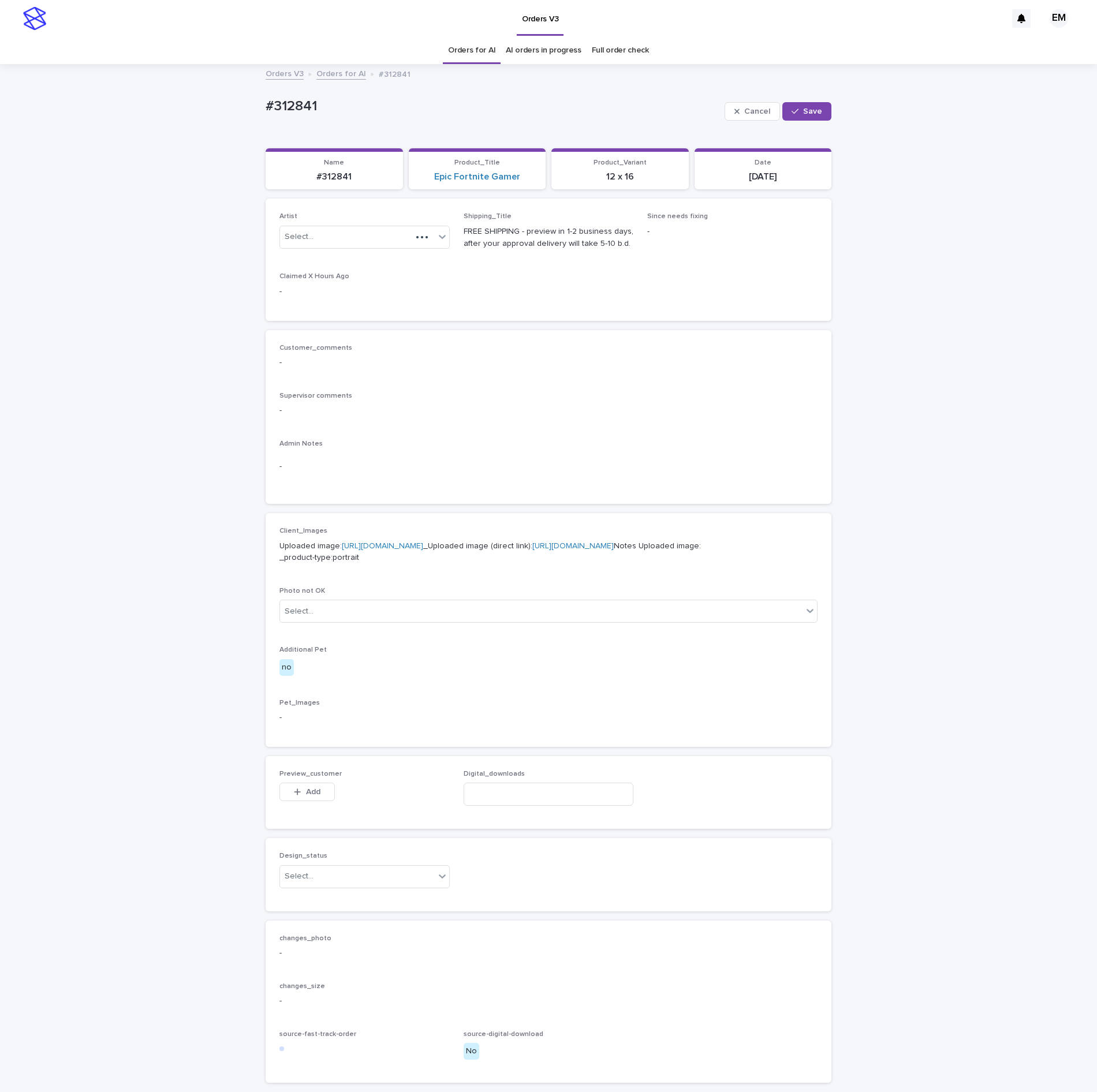
click at [394, 219] on p "Artist" at bounding box center [364, 216] width 171 height 8
drag, startPoint x: 385, startPoint y: 226, endPoint x: 382, endPoint y: 235, distance: 9.5
click at [385, 228] on div "Select..." at bounding box center [364, 237] width 171 height 23
paste input "**********"
type input "**********"
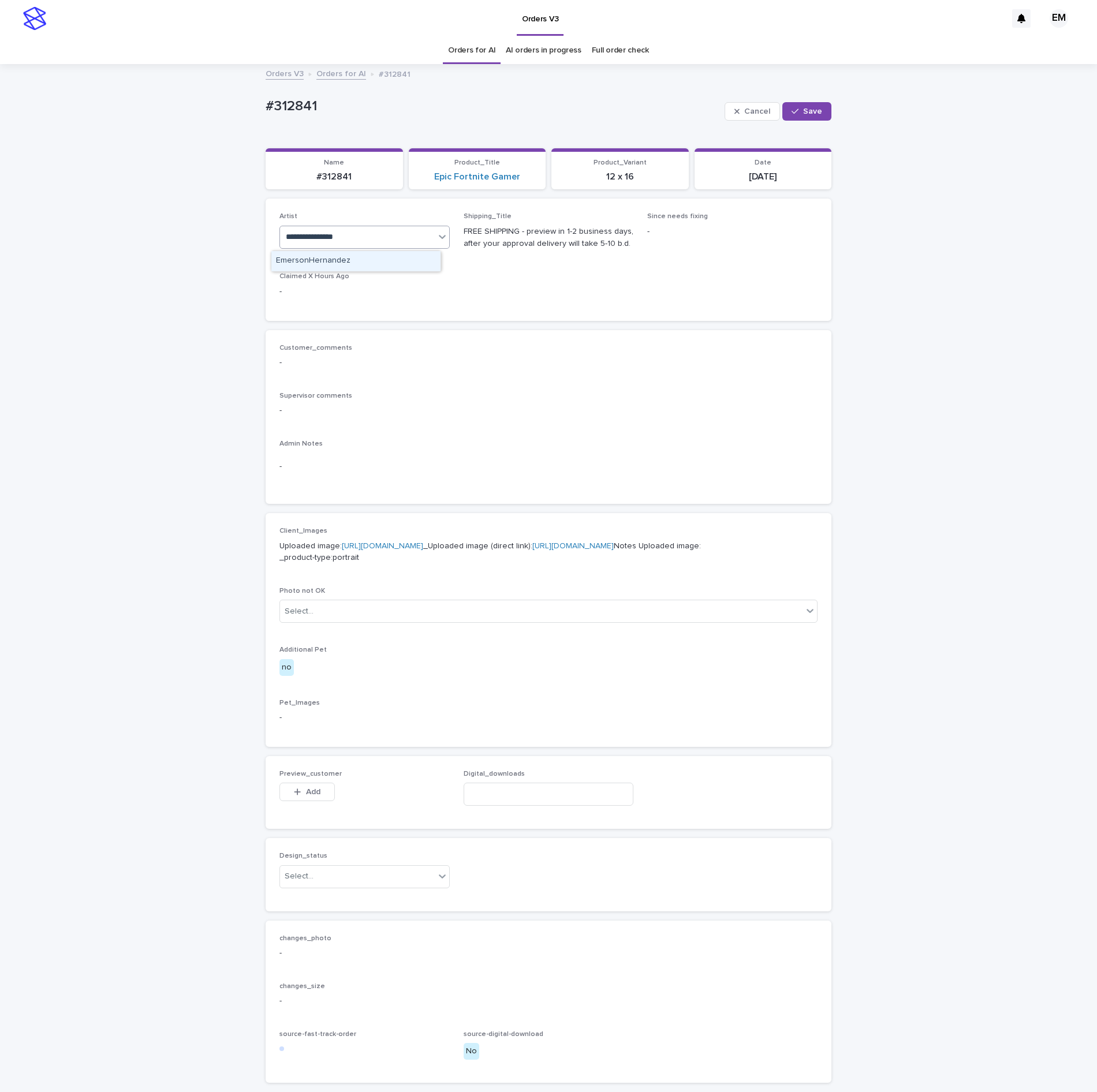
click at [371, 262] on div "EmersonHernandez" at bounding box center [356, 262] width 170 height 20
click at [803, 115] on span "Save" at bounding box center [813, 111] width 19 height 8
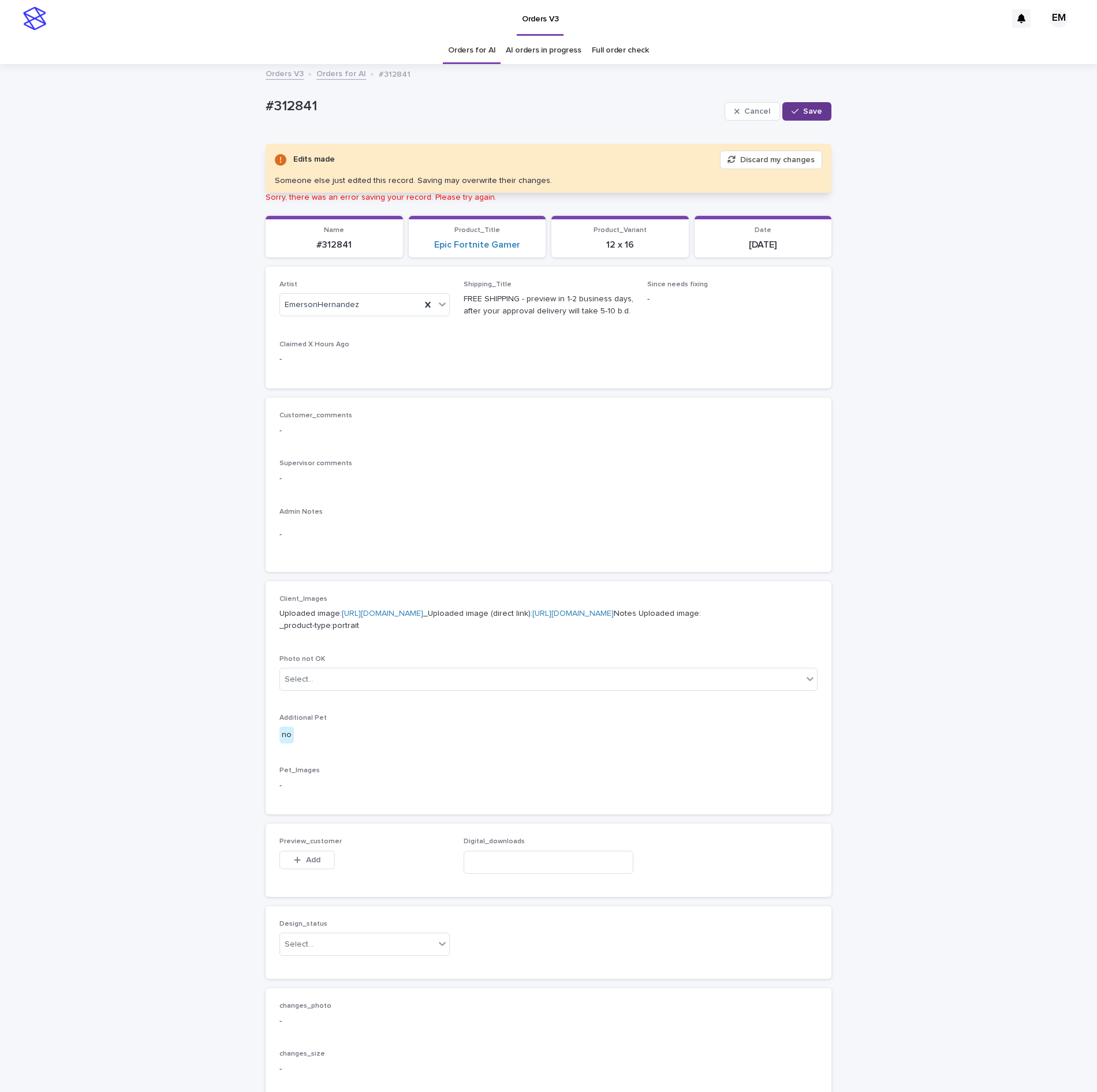
click at [815, 112] on button "Save" at bounding box center [807, 112] width 49 height 19
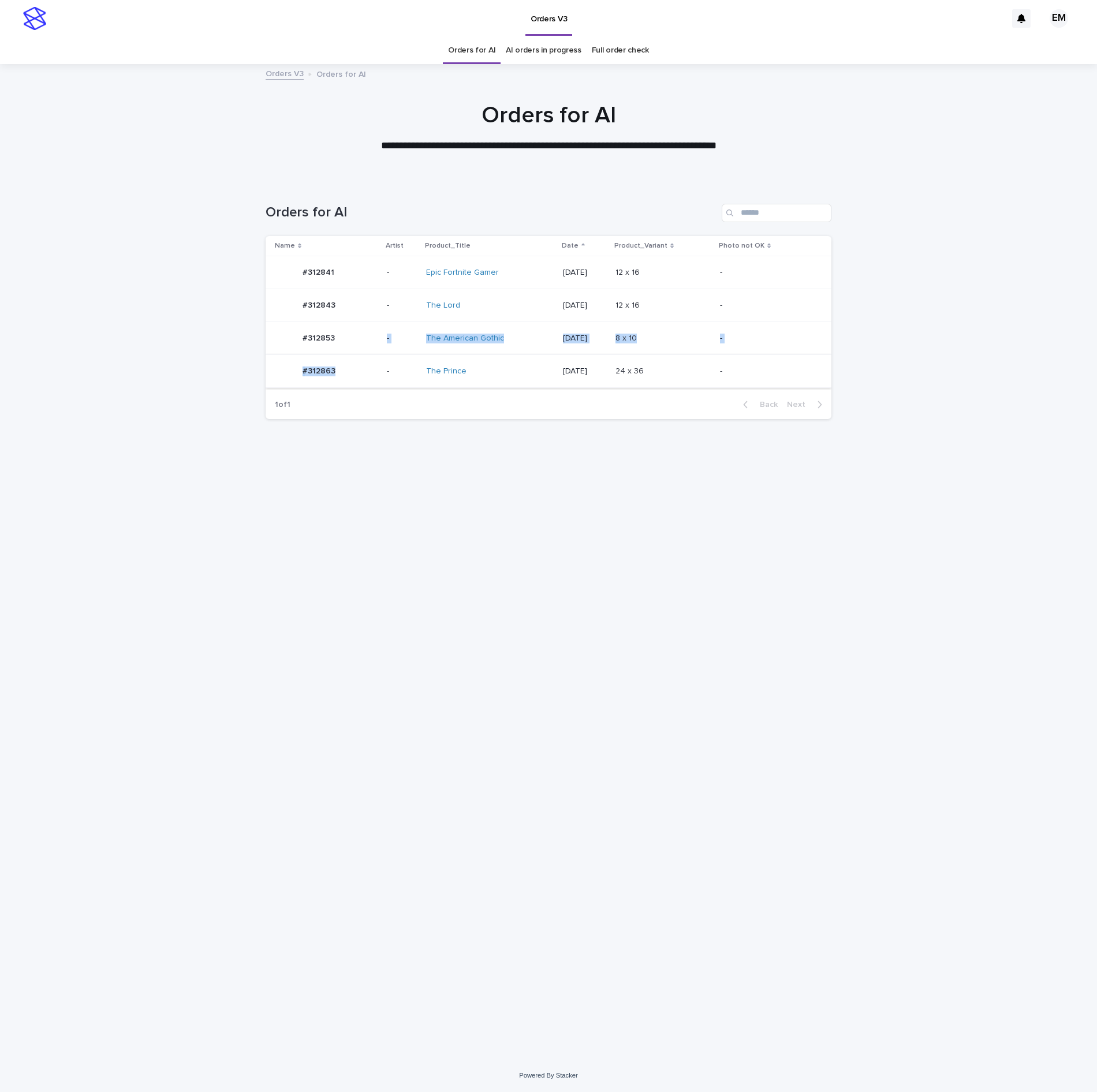
drag, startPoint x: 363, startPoint y: 339, endPoint x: 363, endPoint y: 381, distance: 42.0
click at [363, 381] on tbody "#312841 #312841 - Epic Fortnite Gamer [DATE] 12 x 16 12 x 16 - #312843 #312843 …" at bounding box center [548, 321] width 566 height 131
click at [371, 371] on div "#312863 #312863" at bounding box center [326, 371] width 103 height 23
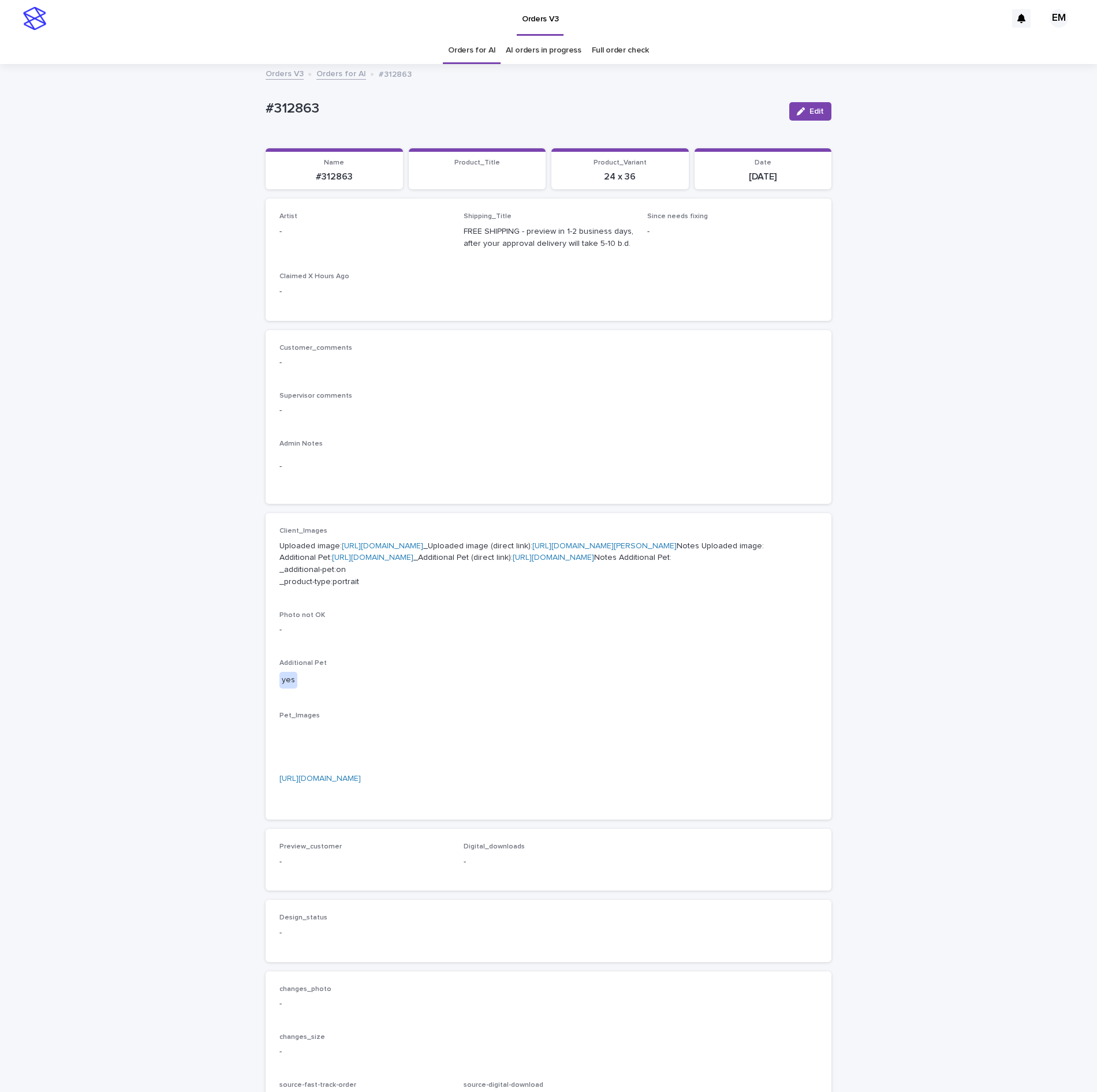
drag, startPoint x: 800, startPoint y: 110, endPoint x: 494, endPoint y: 231, distance: 329.1
click at [800, 108] on div "button" at bounding box center [803, 111] width 13 height 8
click at [381, 239] on div "Select..." at bounding box center [346, 237] width 131 height 19
paste input "**********"
type input "**********"
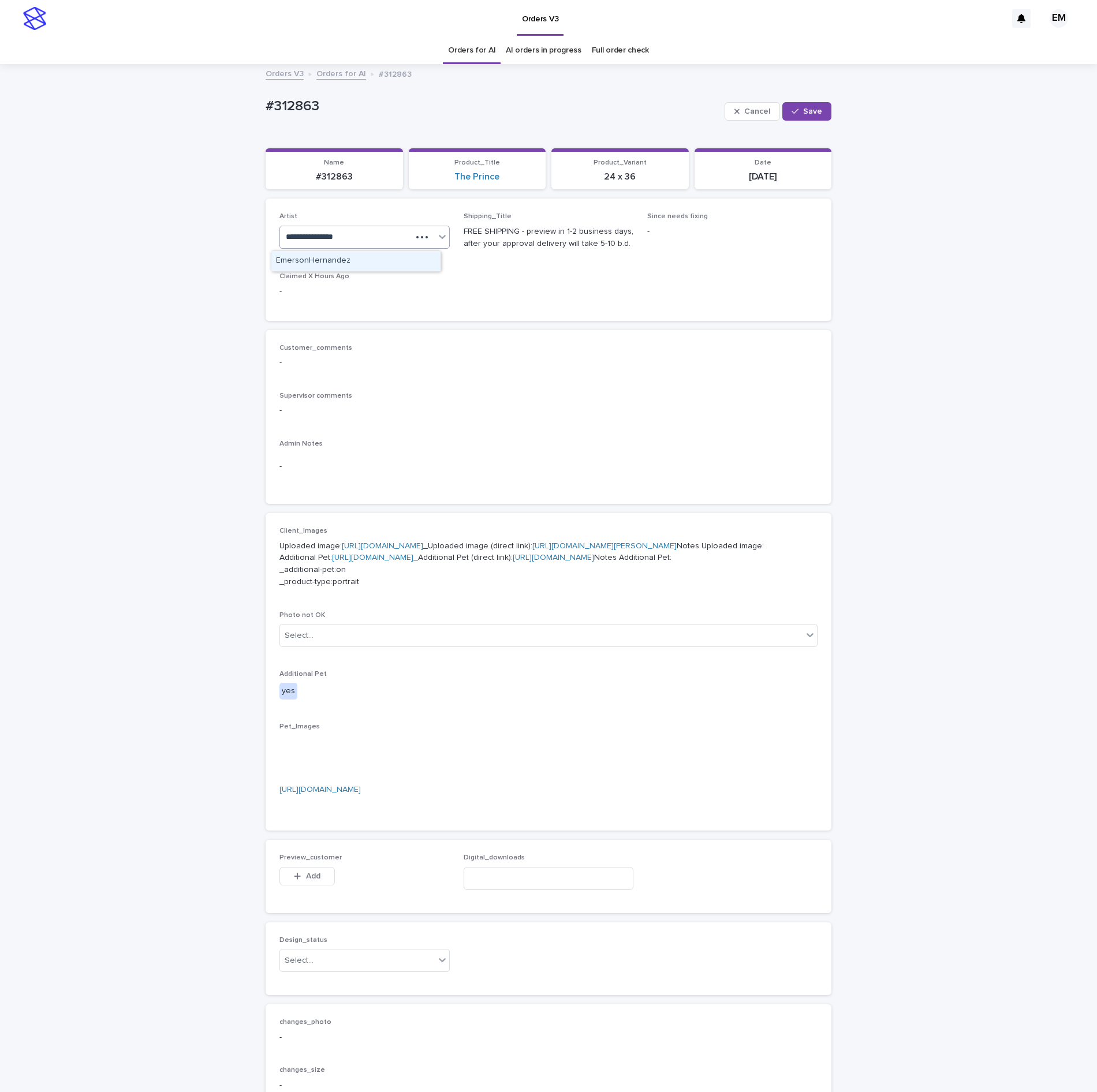
click at [361, 266] on div "EmersonHernandez" at bounding box center [356, 262] width 170 height 20
click at [792, 112] on icon "button" at bounding box center [795, 111] width 7 height 8
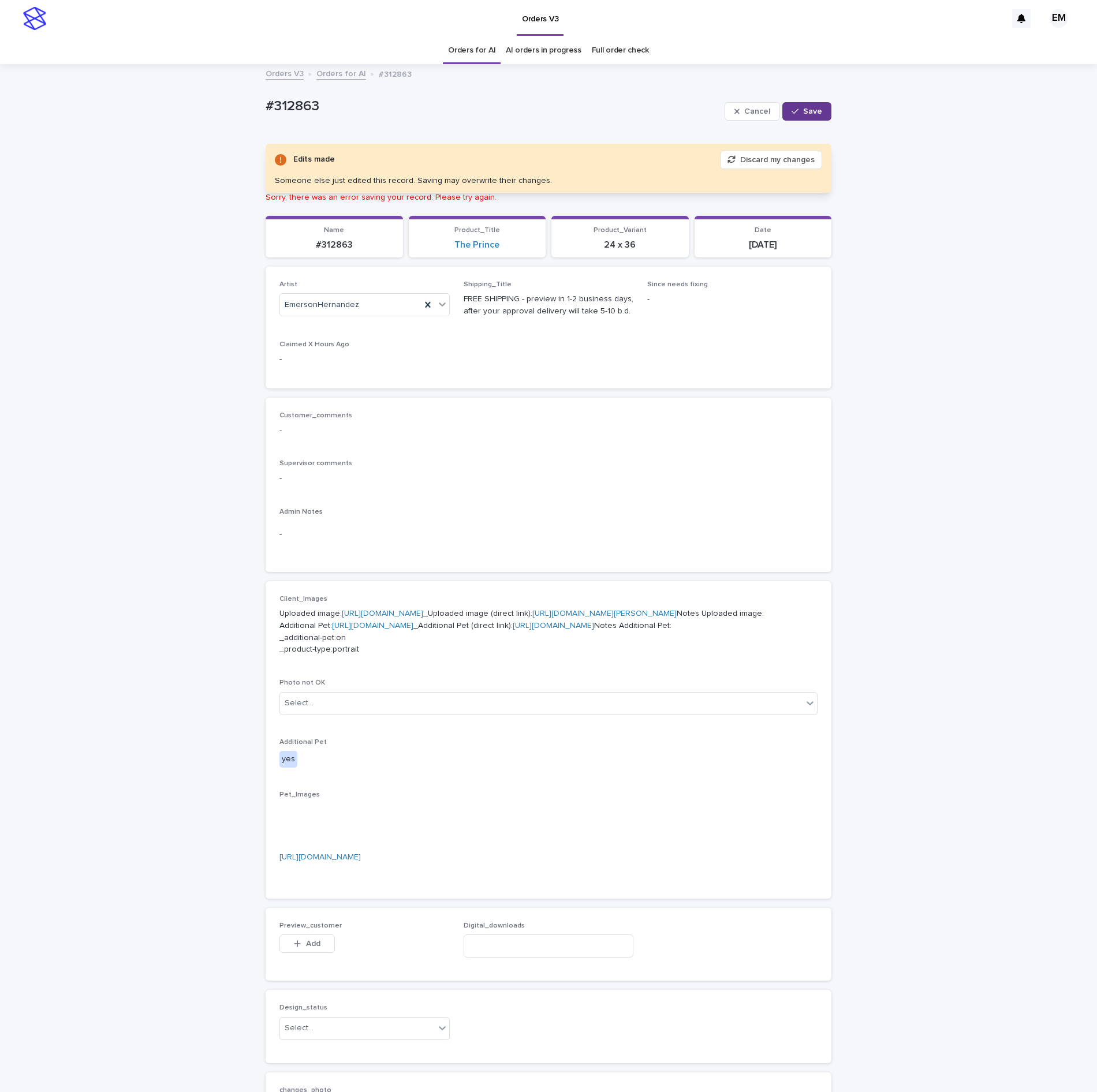
click at [803, 115] on span "Save" at bounding box center [813, 111] width 19 height 8
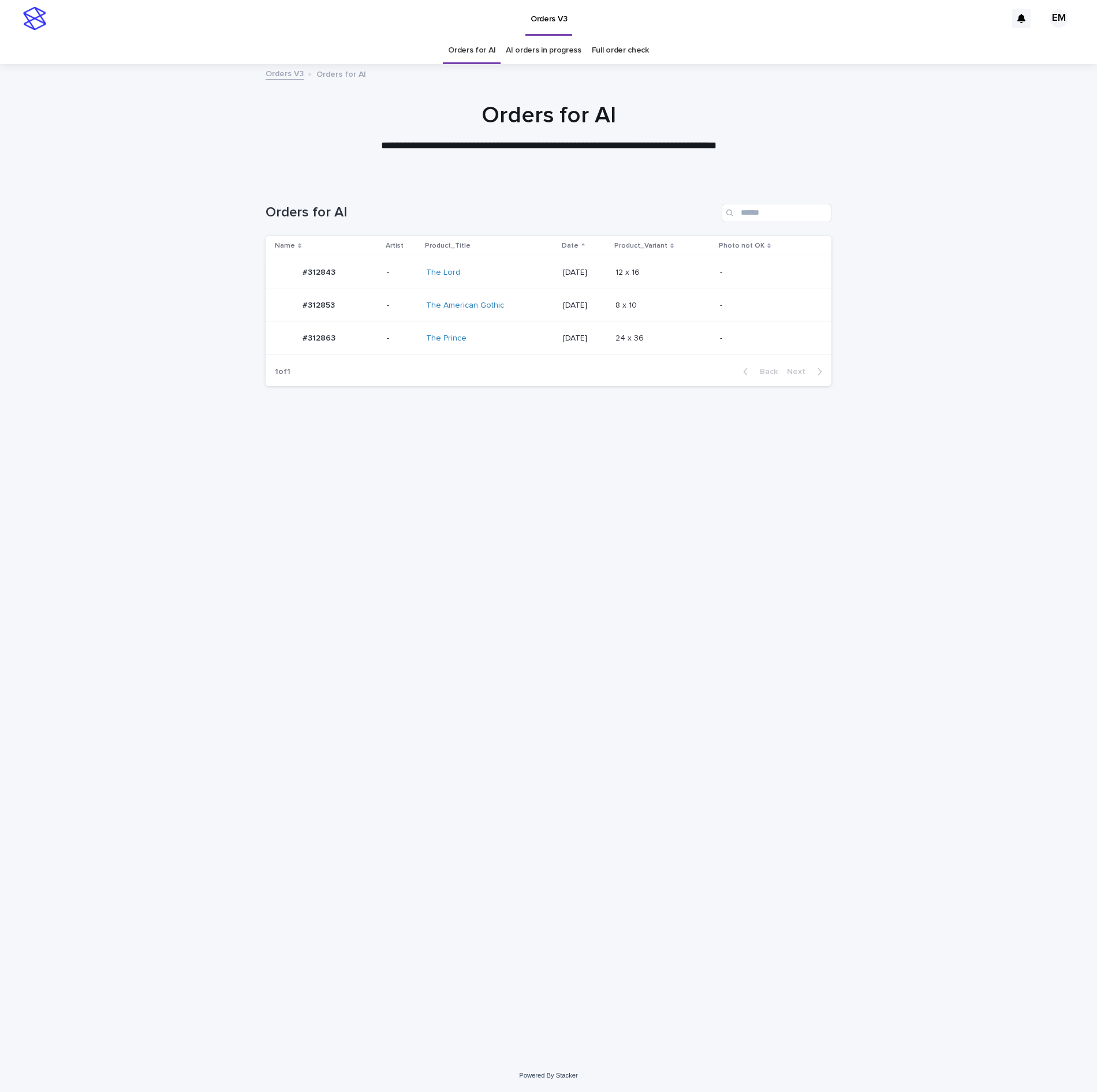
click at [372, 255] on th "Name" at bounding box center [323, 246] width 117 height 20
click at [382, 266] on td "-" at bounding box center [402, 272] width 39 height 33
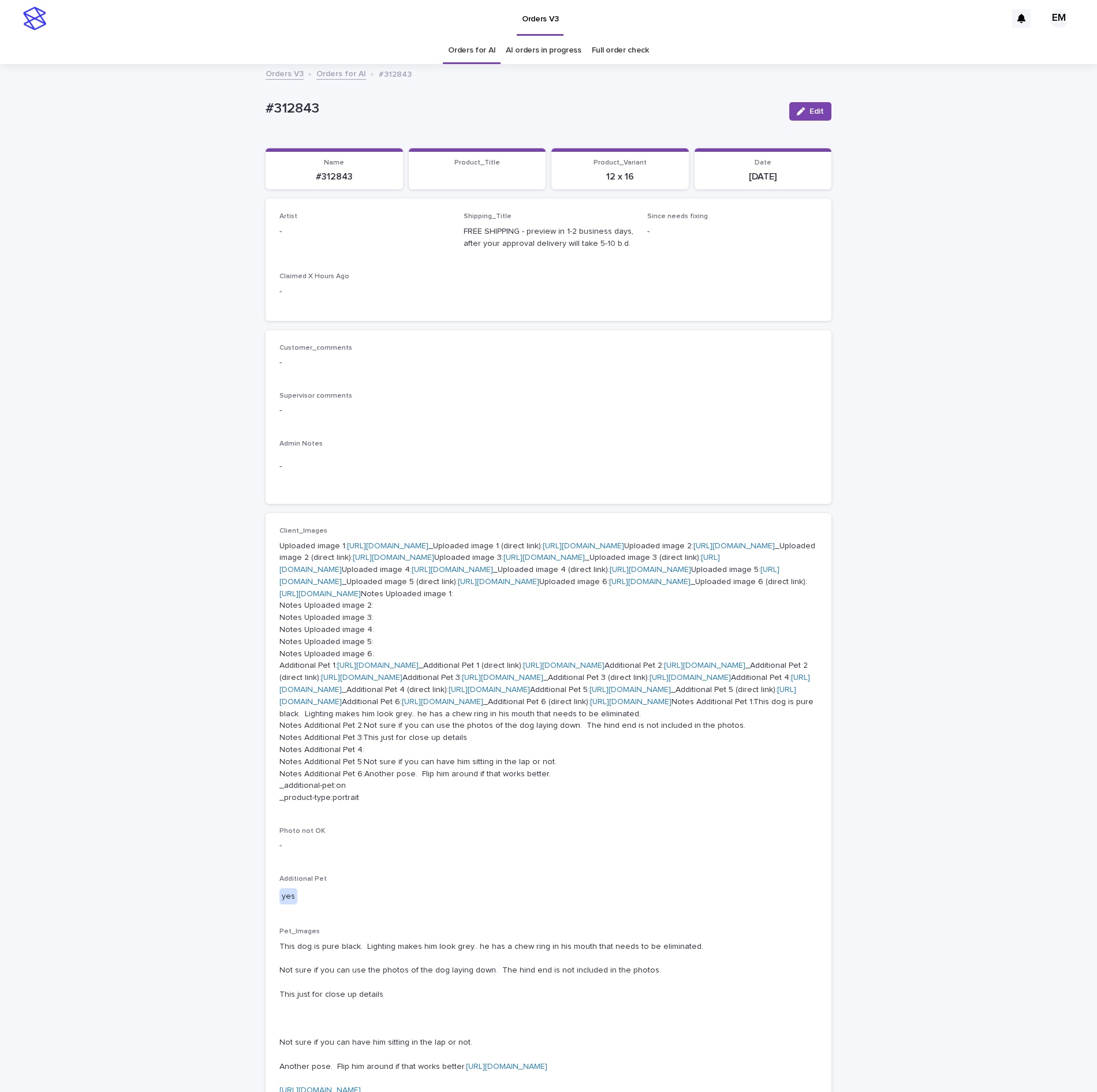
click at [804, 106] on button "Edit" at bounding box center [810, 112] width 42 height 19
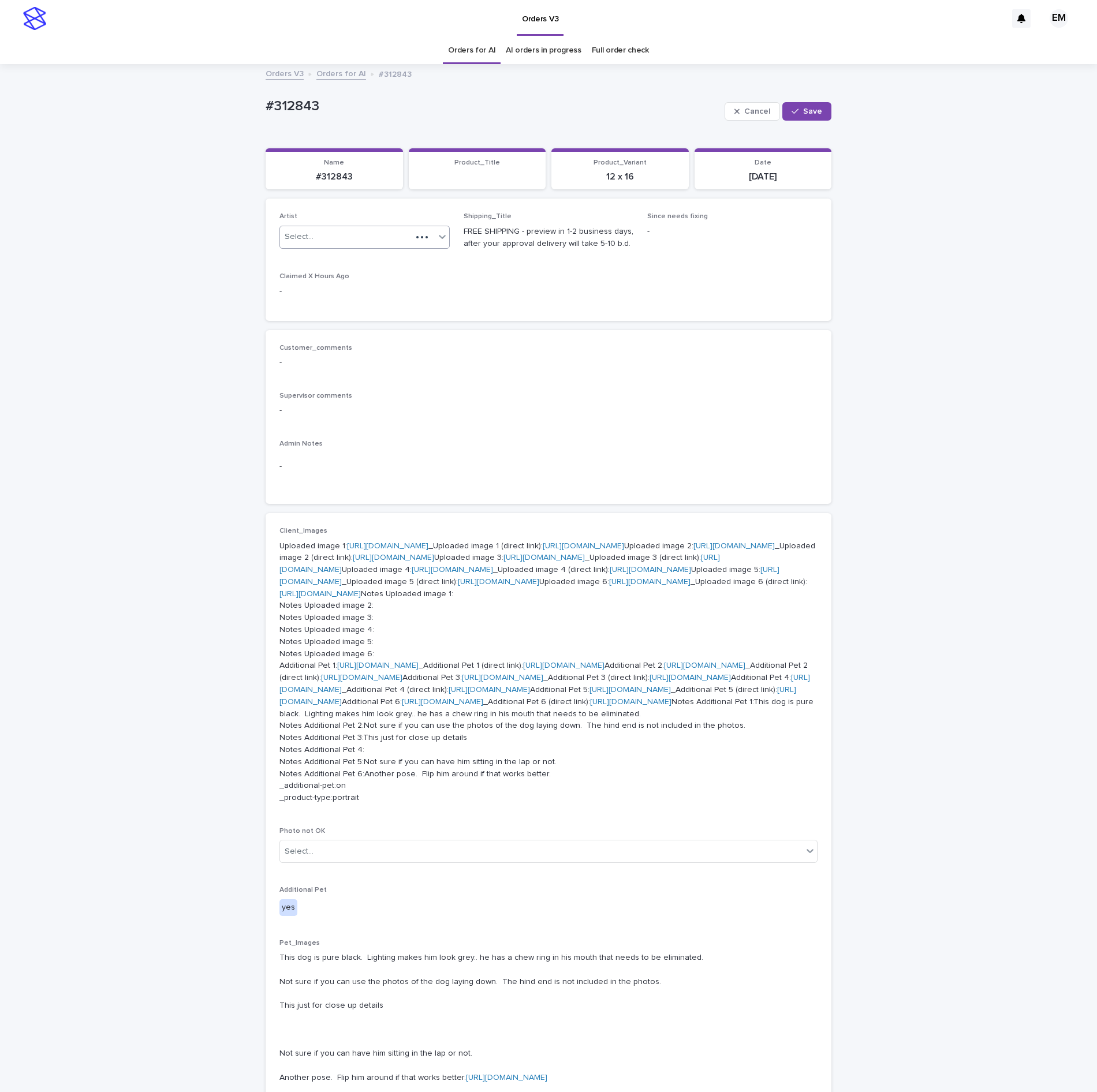
click at [401, 233] on div "Select..." at bounding box center [346, 237] width 131 height 19
paste input "**********"
type input "**********"
click at [378, 265] on div "EmersonHernandez" at bounding box center [356, 262] width 170 height 20
click at [803, 113] on span "Save" at bounding box center [813, 111] width 19 height 8
